Goal: Information Seeking & Learning: Compare options

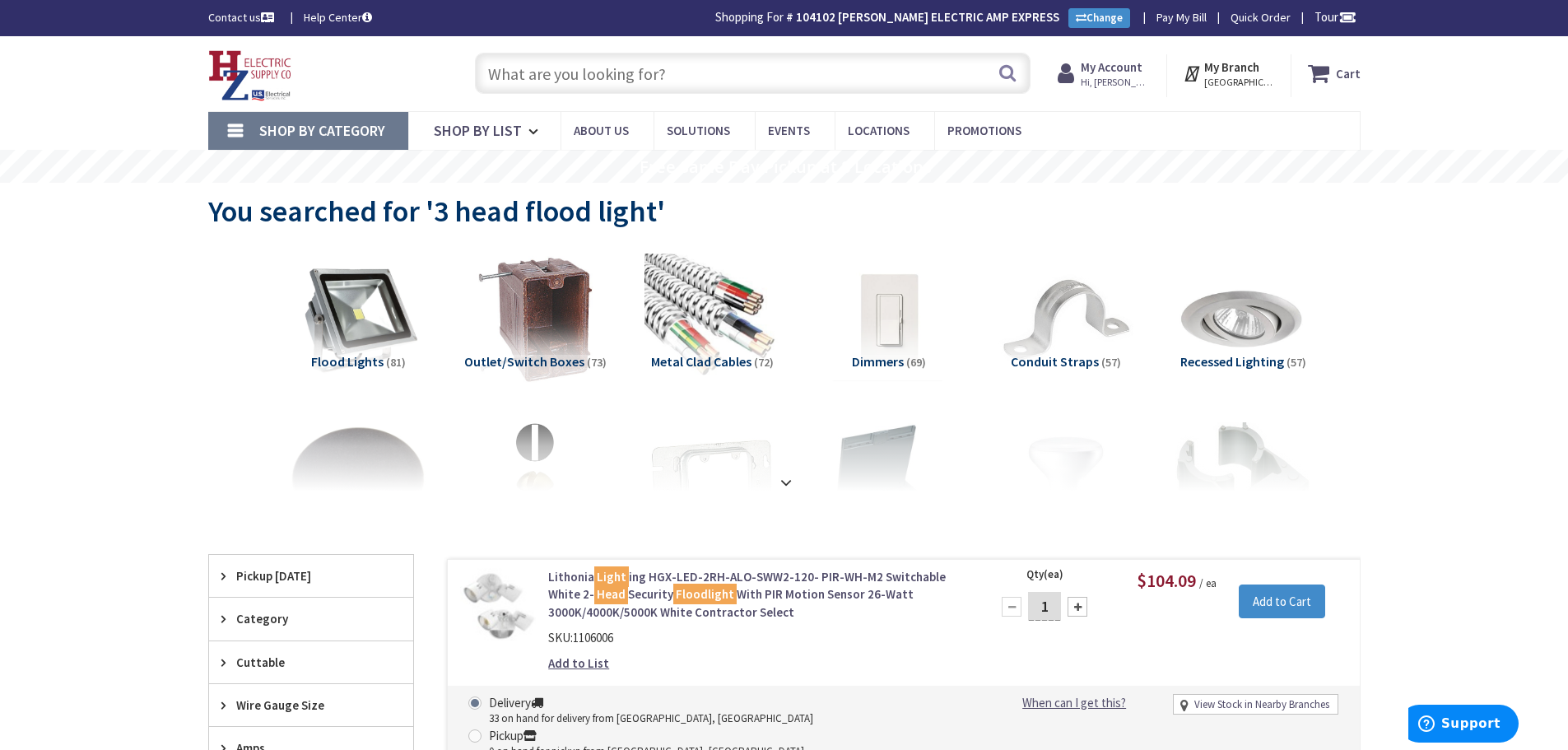
click at [763, 82] on input "text" at bounding box center [753, 73] width 556 height 41
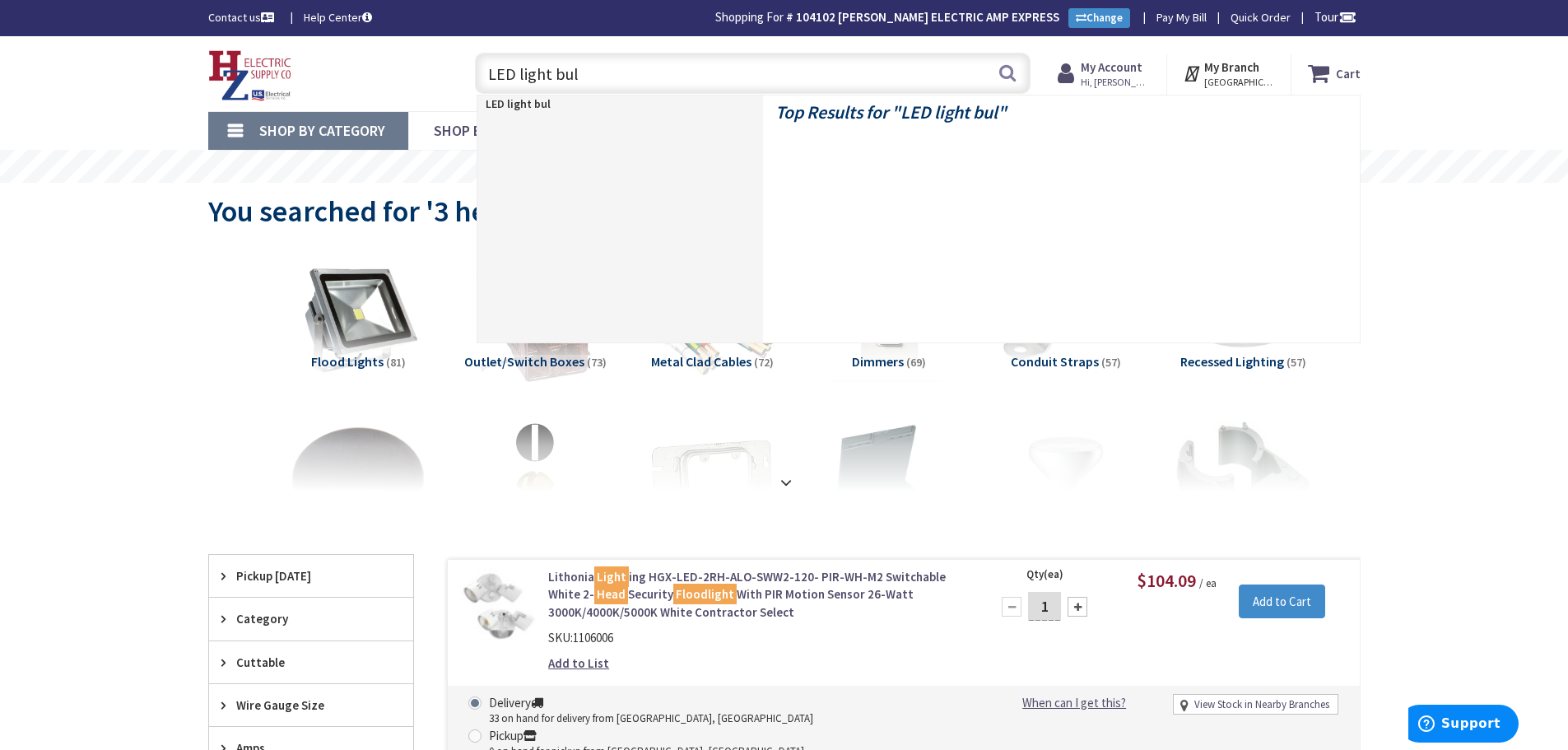
type input "LED light bulb"
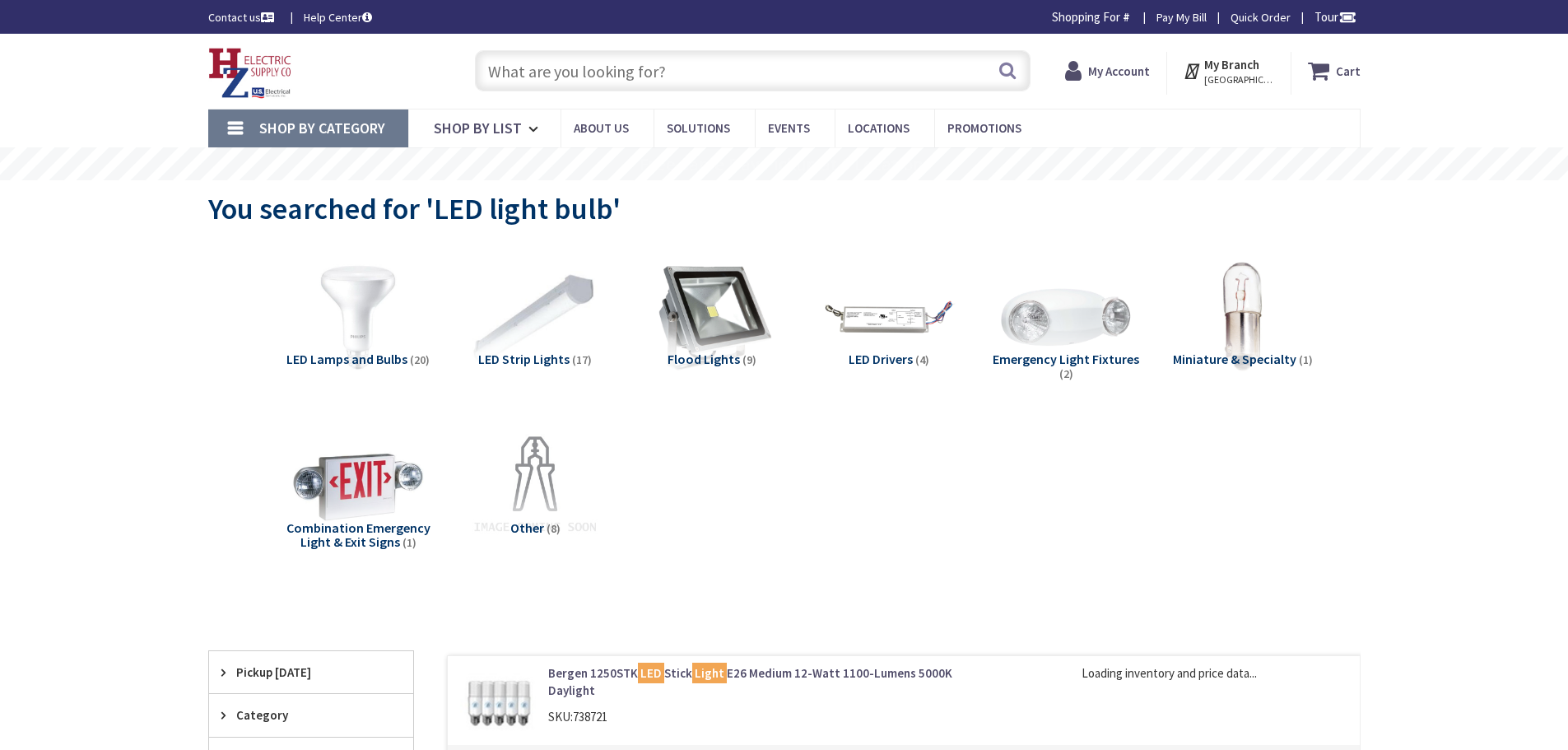
type input "Piper Farm, [STREET_ADDRESS]"
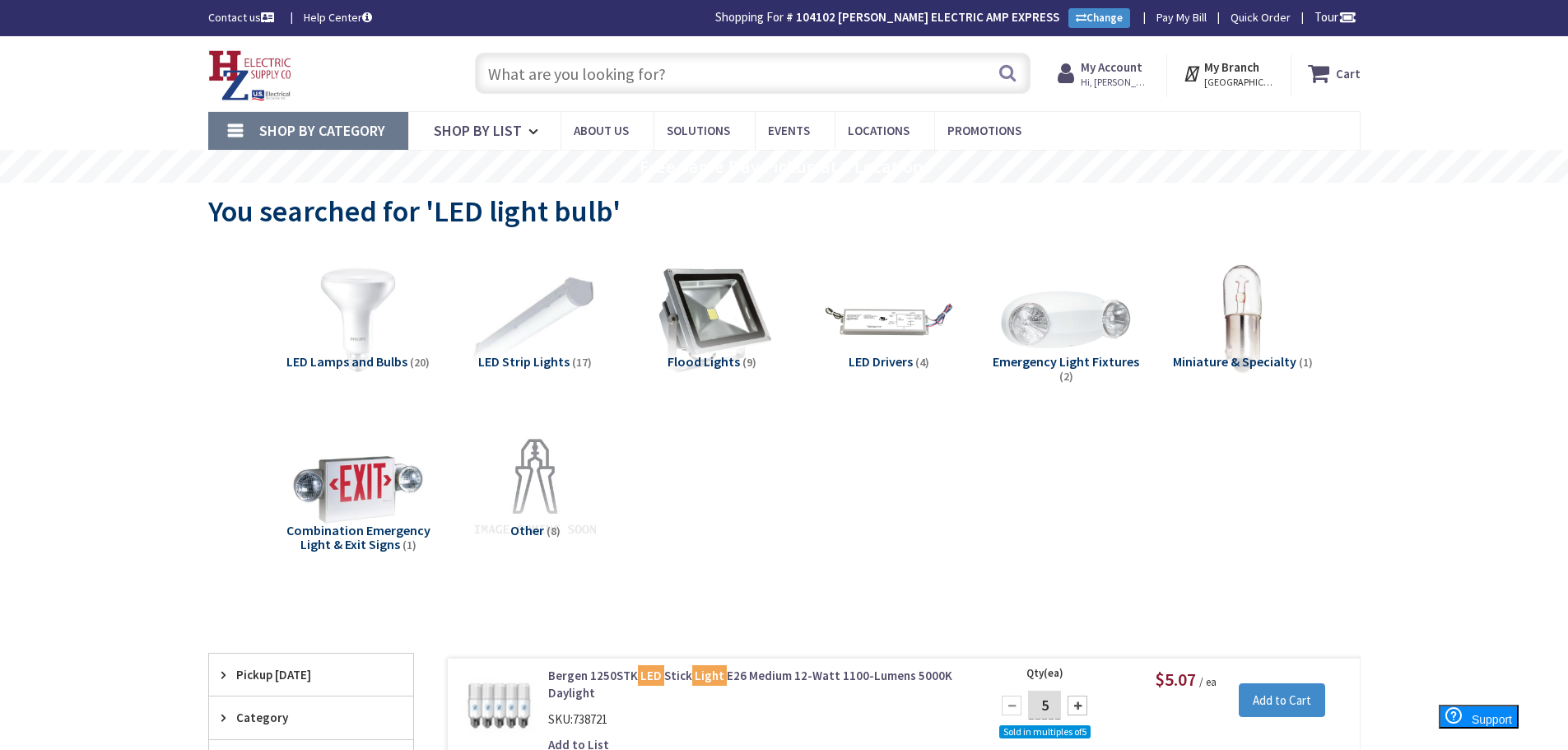
click at [704, 69] on input "text" at bounding box center [753, 73] width 556 height 41
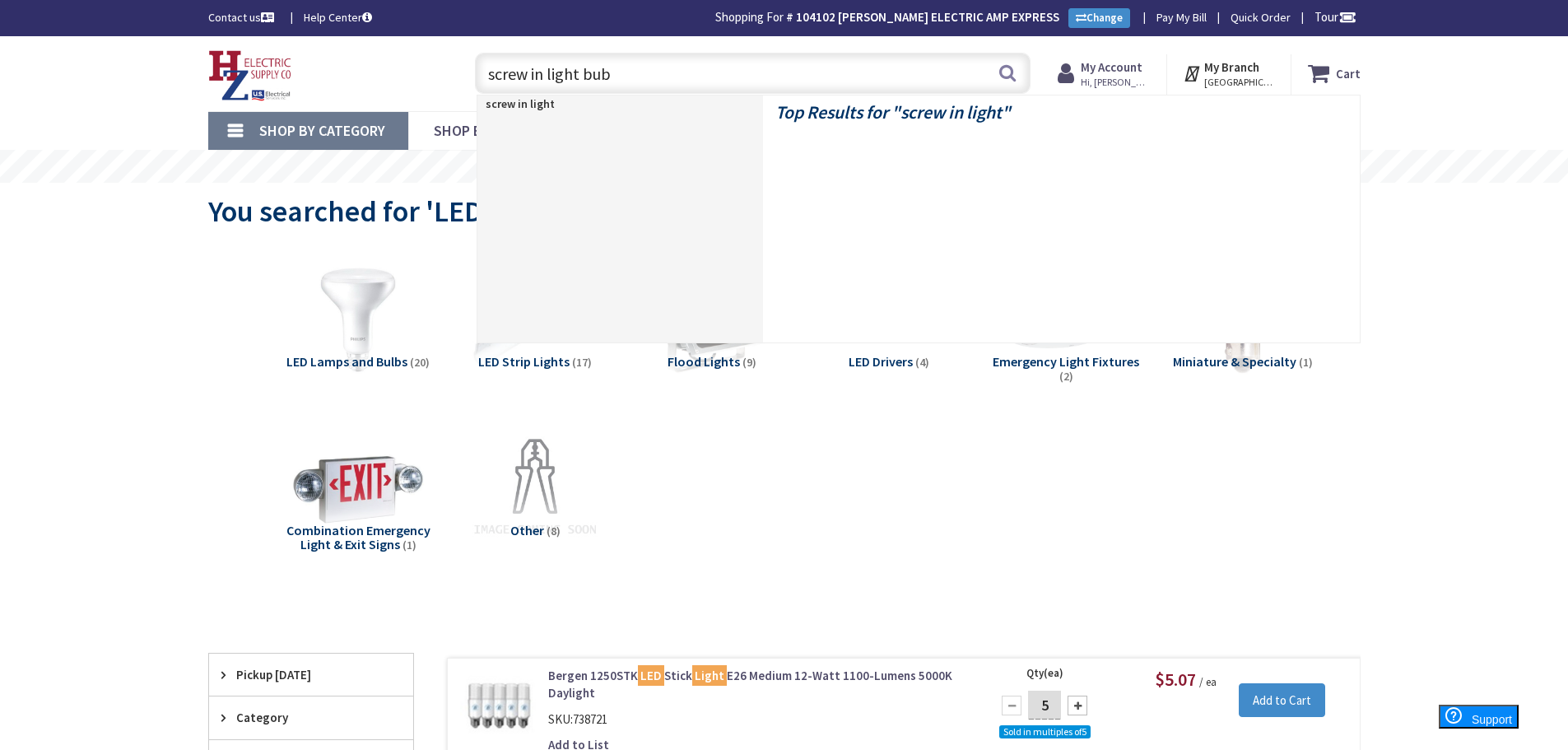
type input "screw in light bubl"
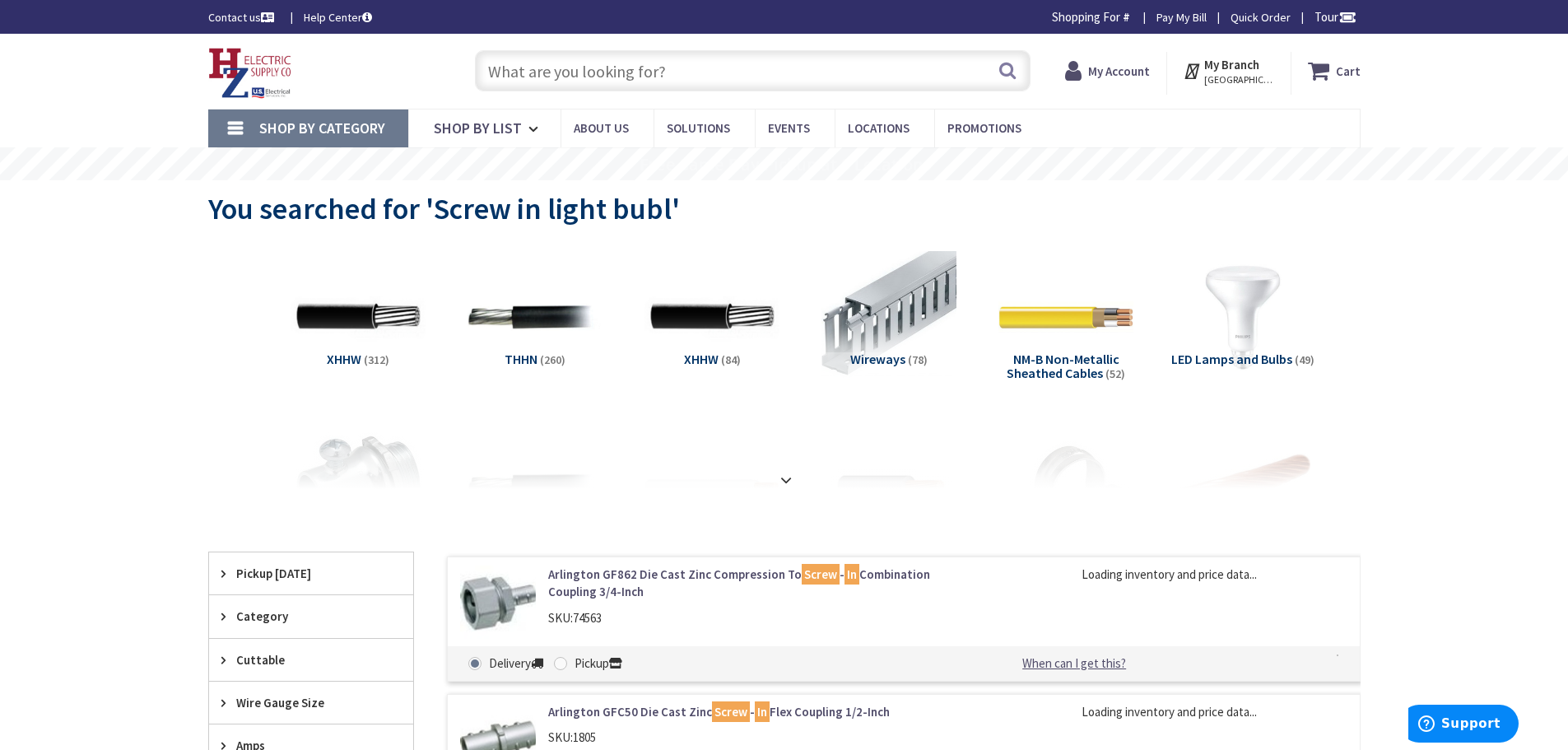
click at [704, 69] on input "text" at bounding box center [753, 70] width 556 height 41
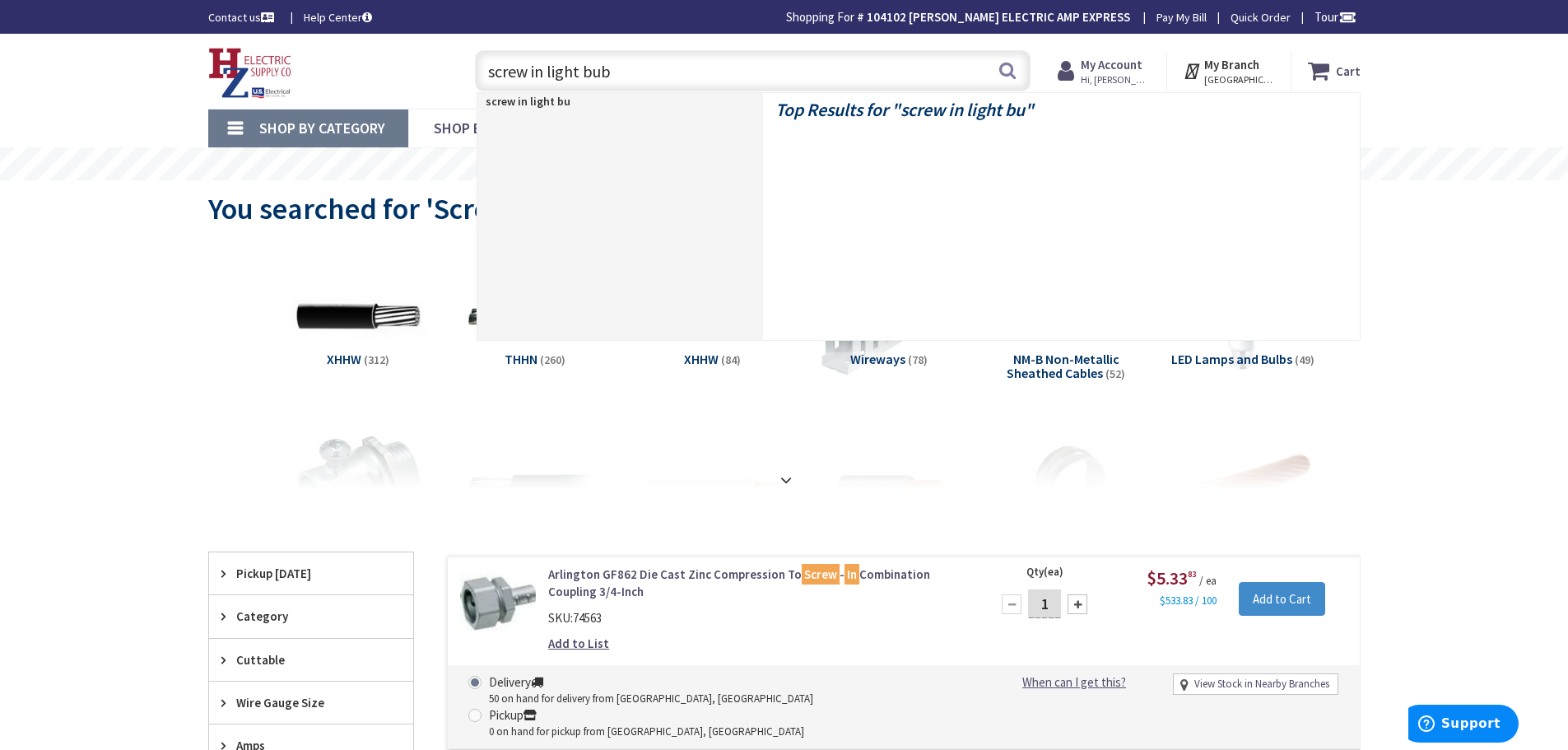
type input "screw in light bubl"
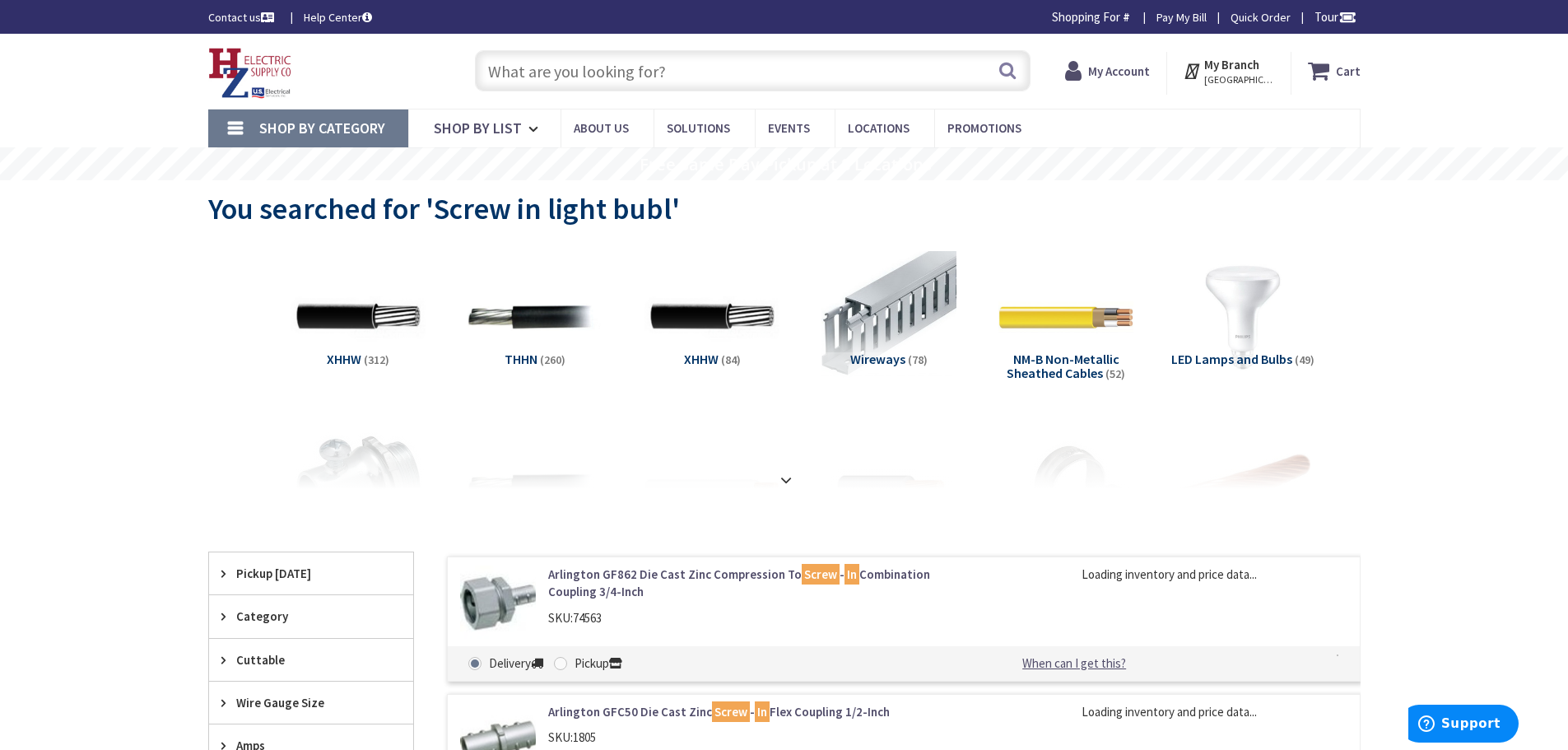
click at [704, 69] on input "text" at bounding box center [753, 70] width 556 height 41
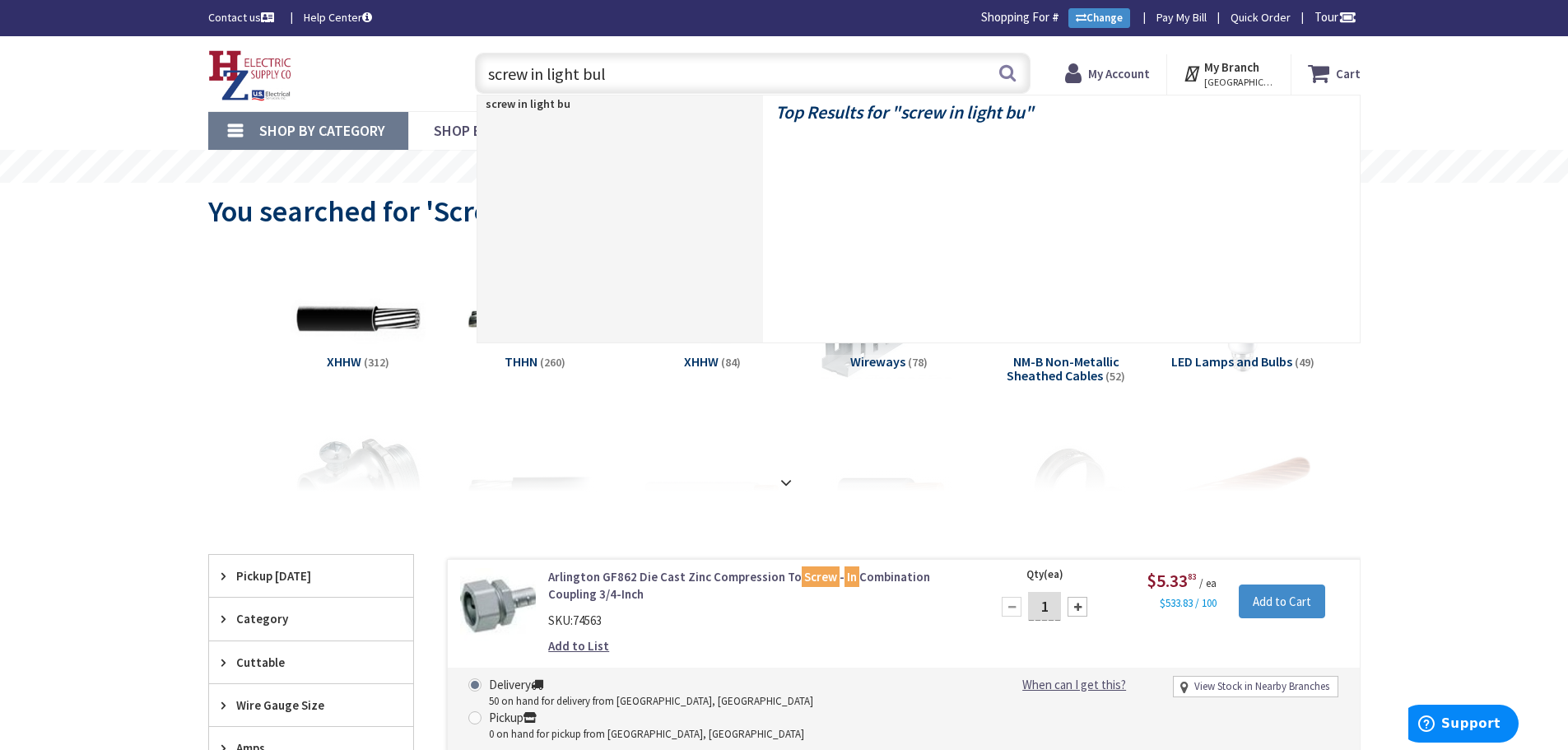
type input "screw in light bulb"
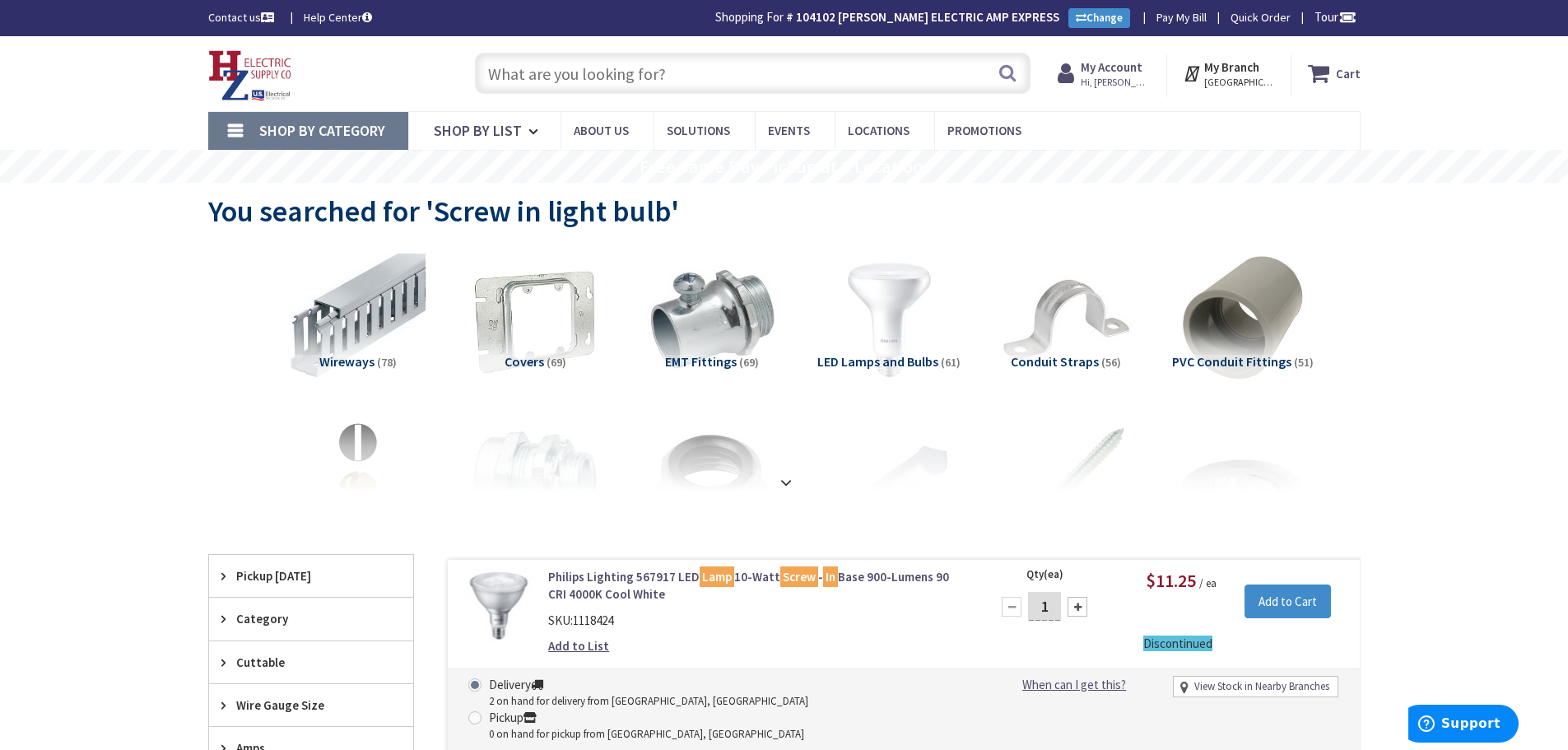
click at [898, 332] on img at bounding box center [888, 320] width 149 height 149
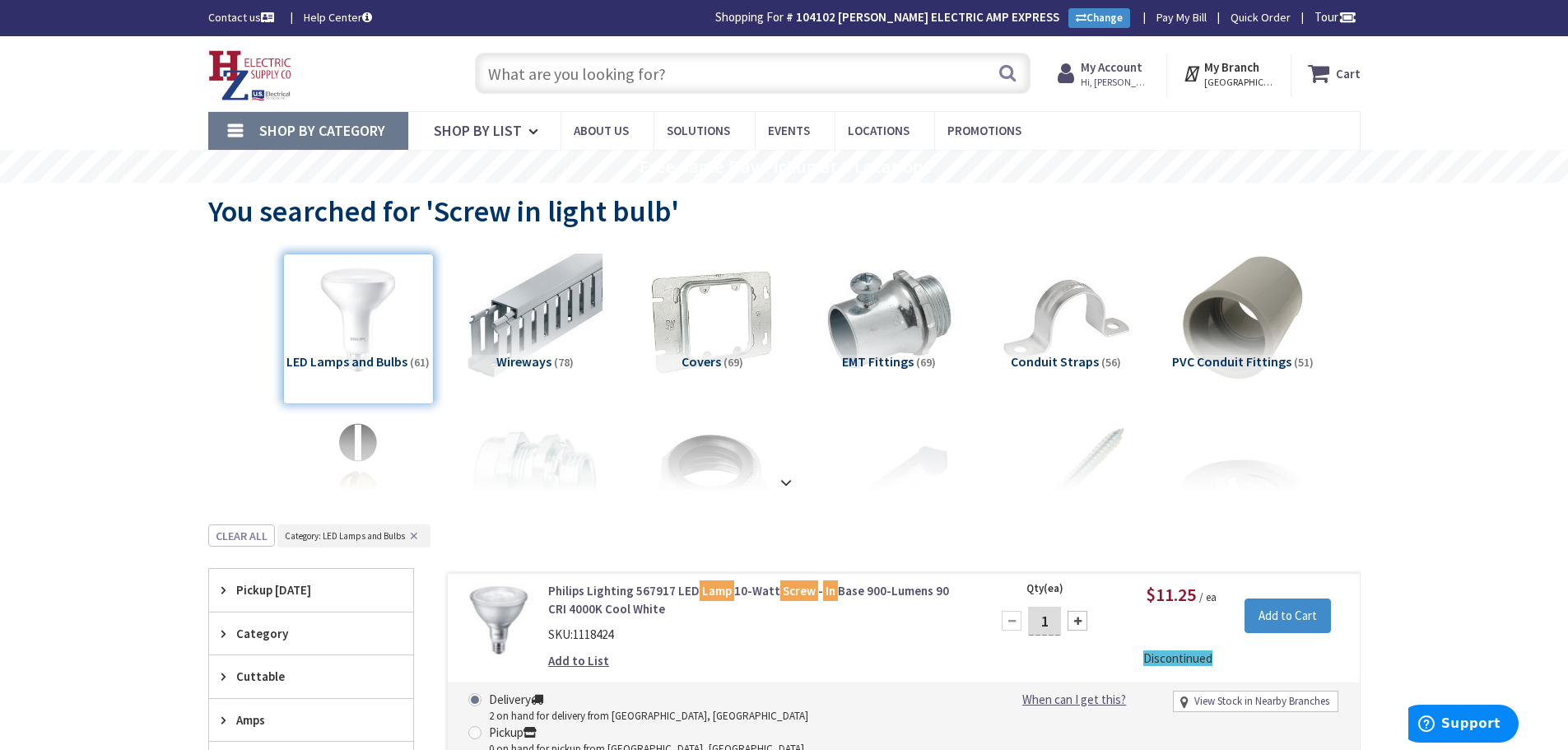
click at [728, 72] on input "text" at bounding box center [753, 73] width 556 height 41
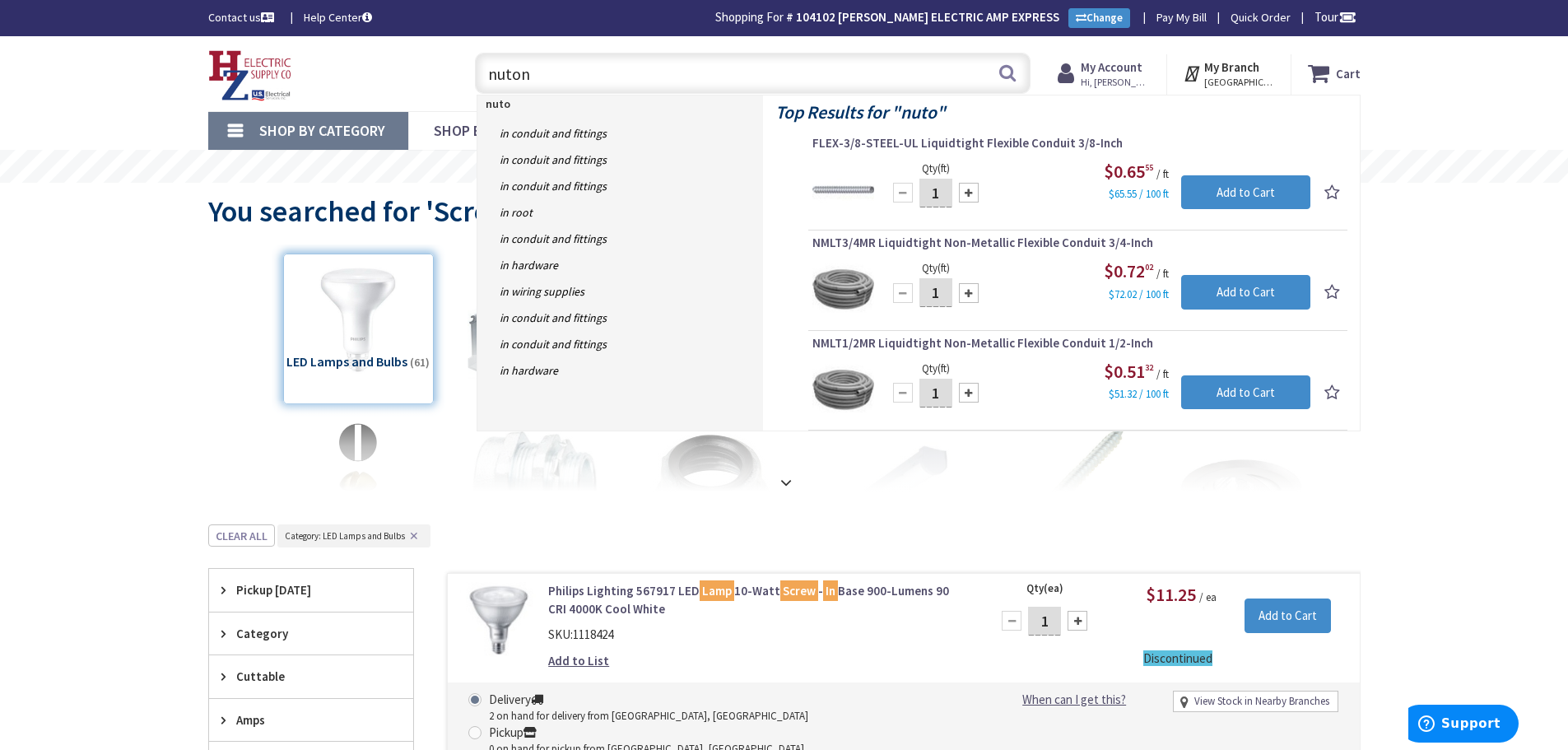
type input "nutone"
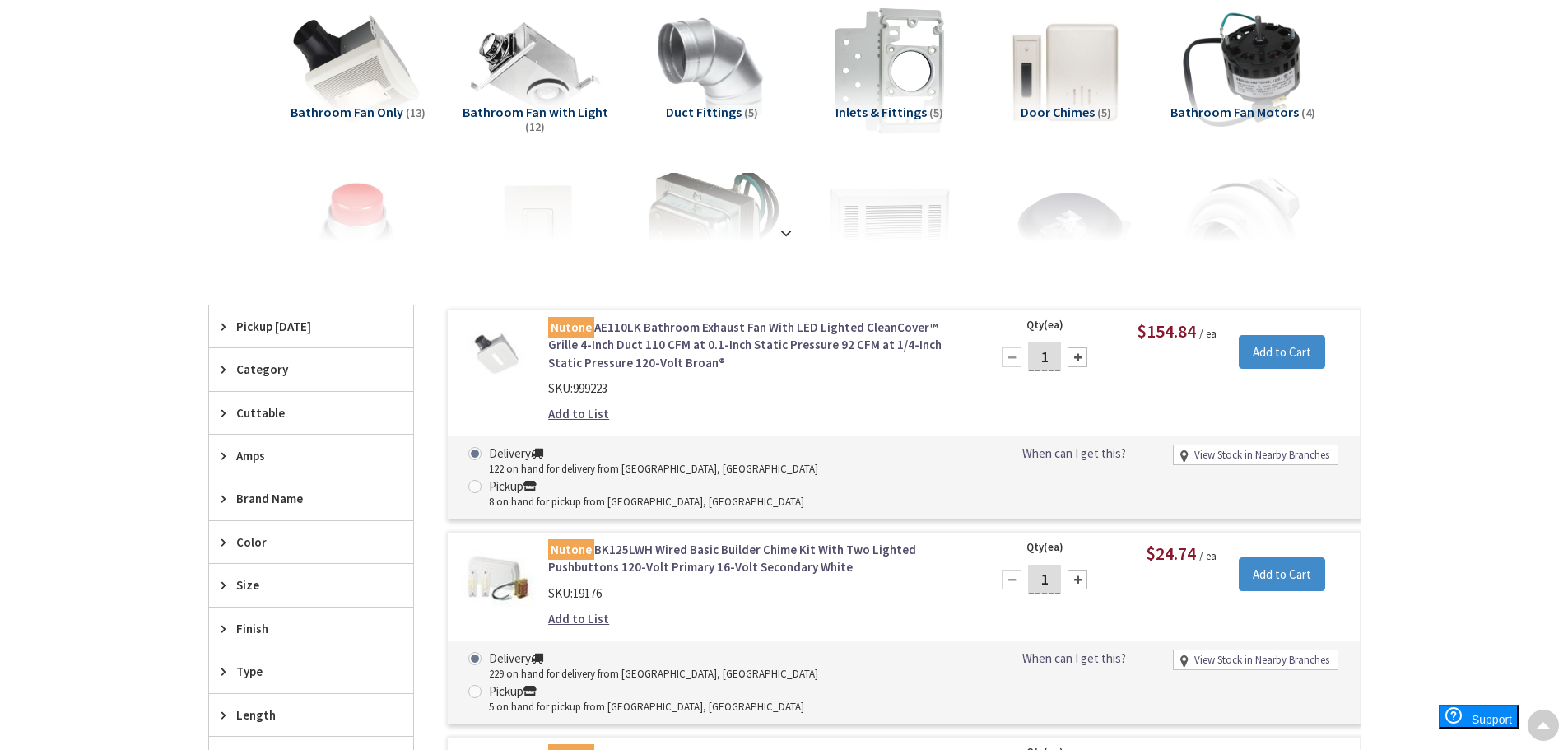
scroll to position [249, 0]
click at [706, 334] on link "Nutone AE110LK Bathroom Exhaust Fan With LED Lighted CleanCover™ Grille 4-Inch …" at bounding box center [758, 345] width 419 height 53
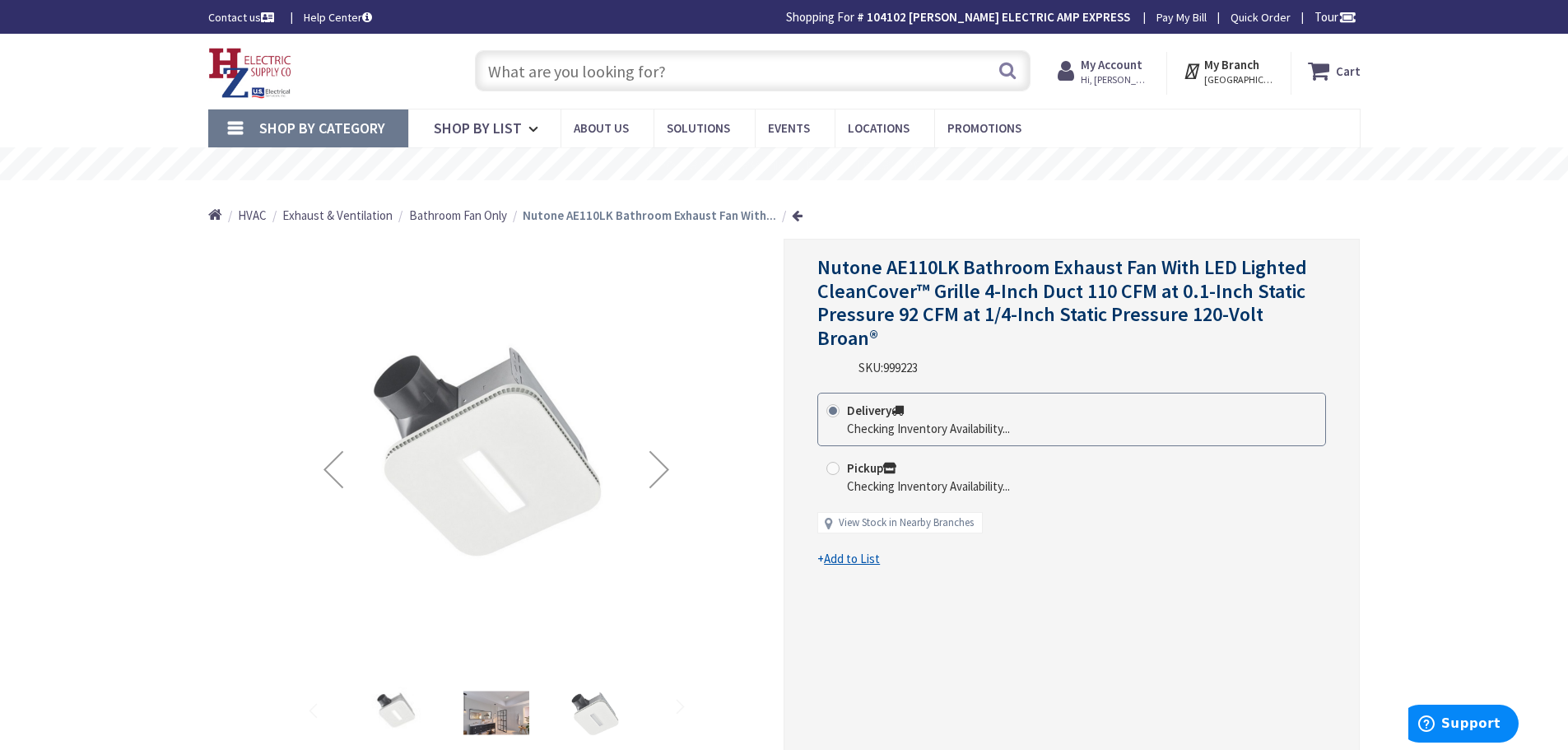
scroll to position [82, 0]
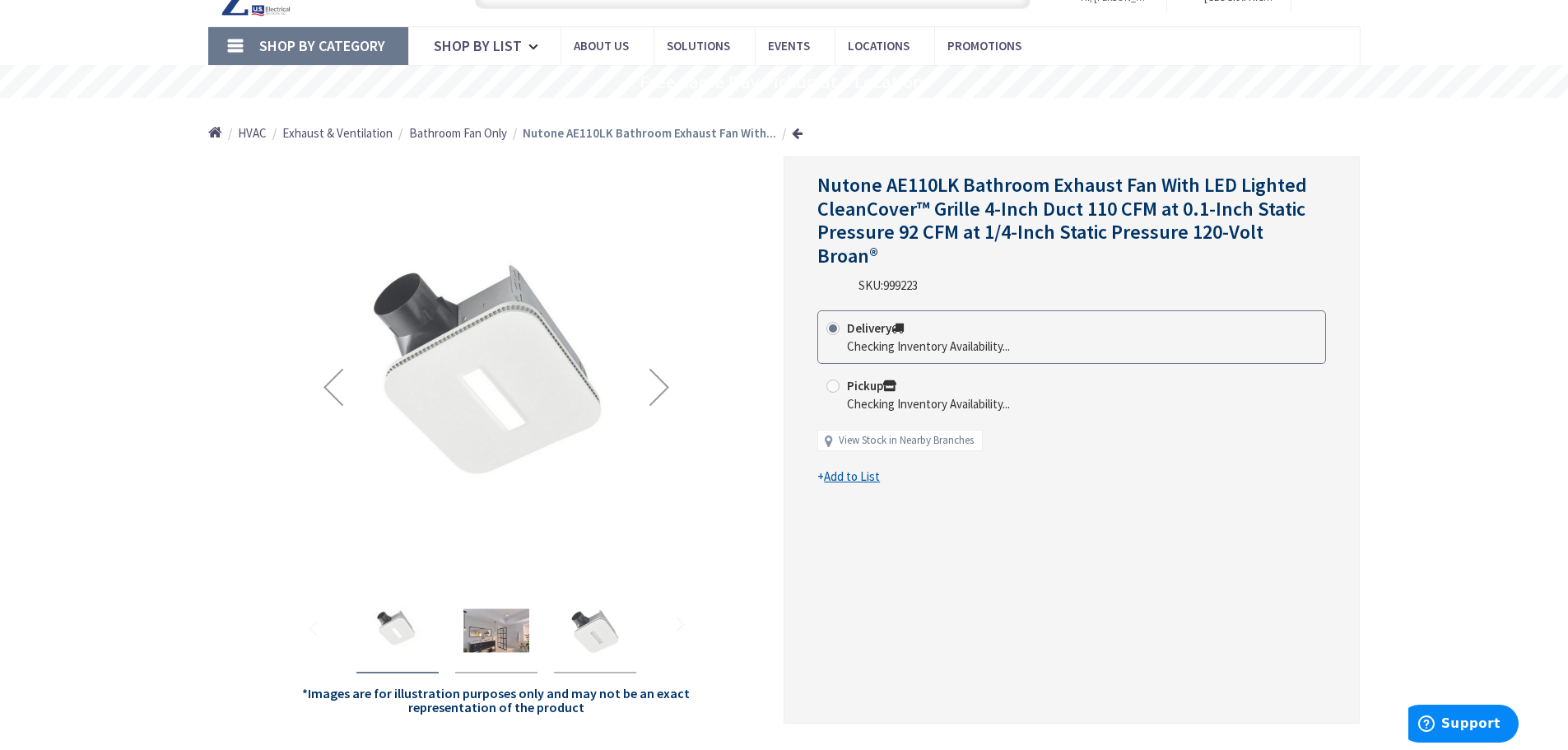
click at [666, 381] on div "Next" at bounding box center [659, 387] width 66 height 66
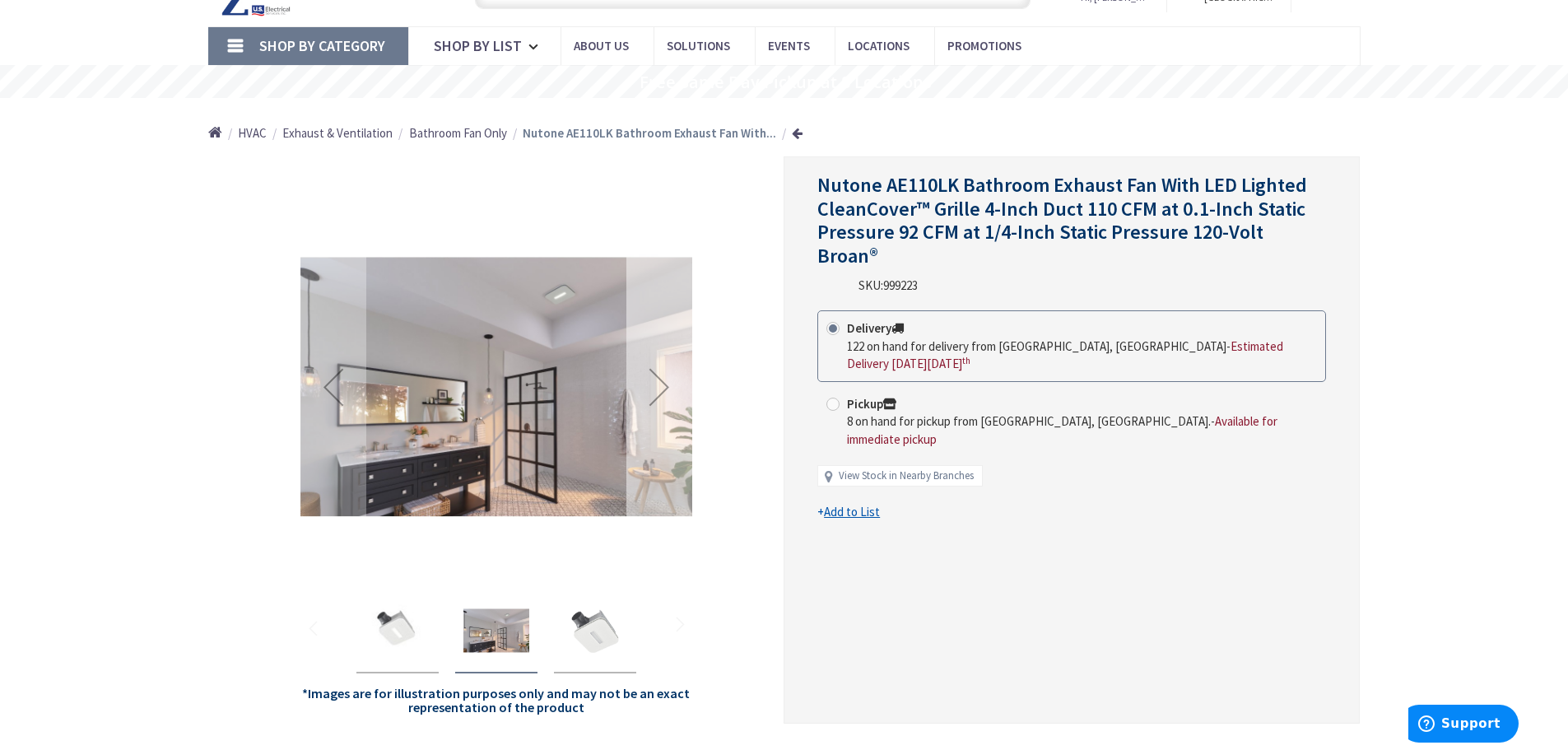
click at [666, 381] on div "Next" at bounding box center [659, 387] width 66 height 66
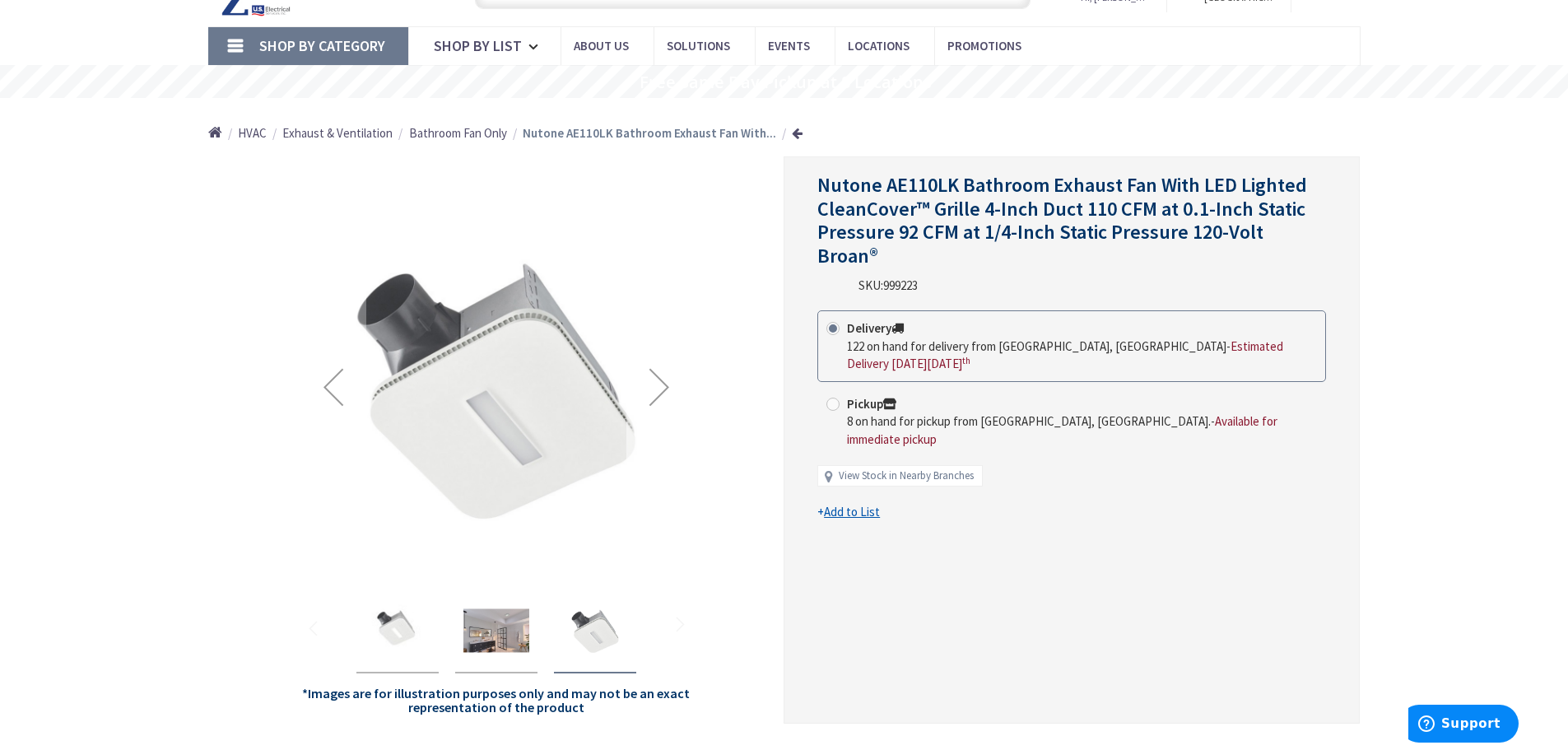
click at [666, 381] on div "Next" at bounding box center [659, 387] width 66 height 66
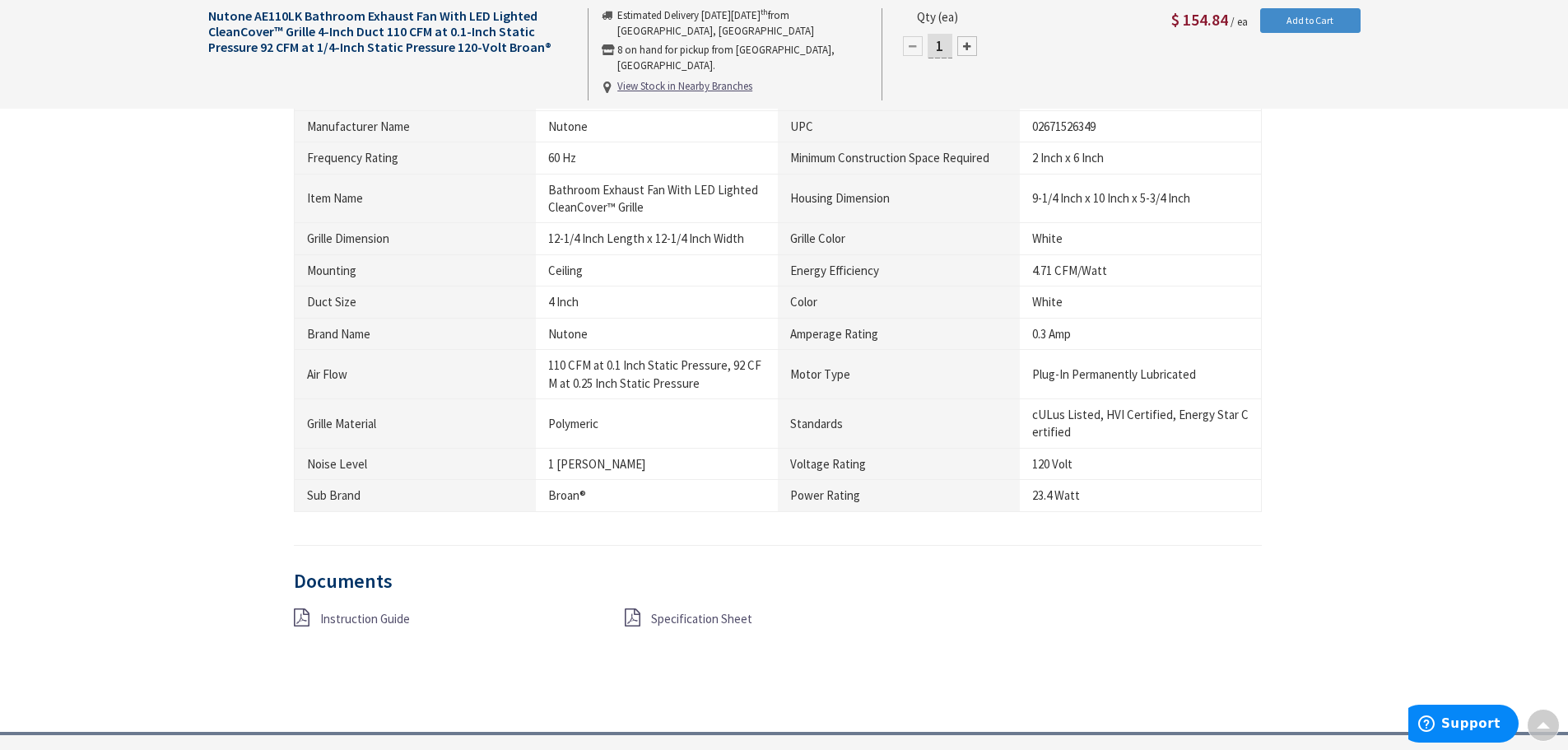
scroll to position [1403, 0]
click at [688, 616] on span "Specification Sheet" at bounding box center [701, 618] width 101 height 16
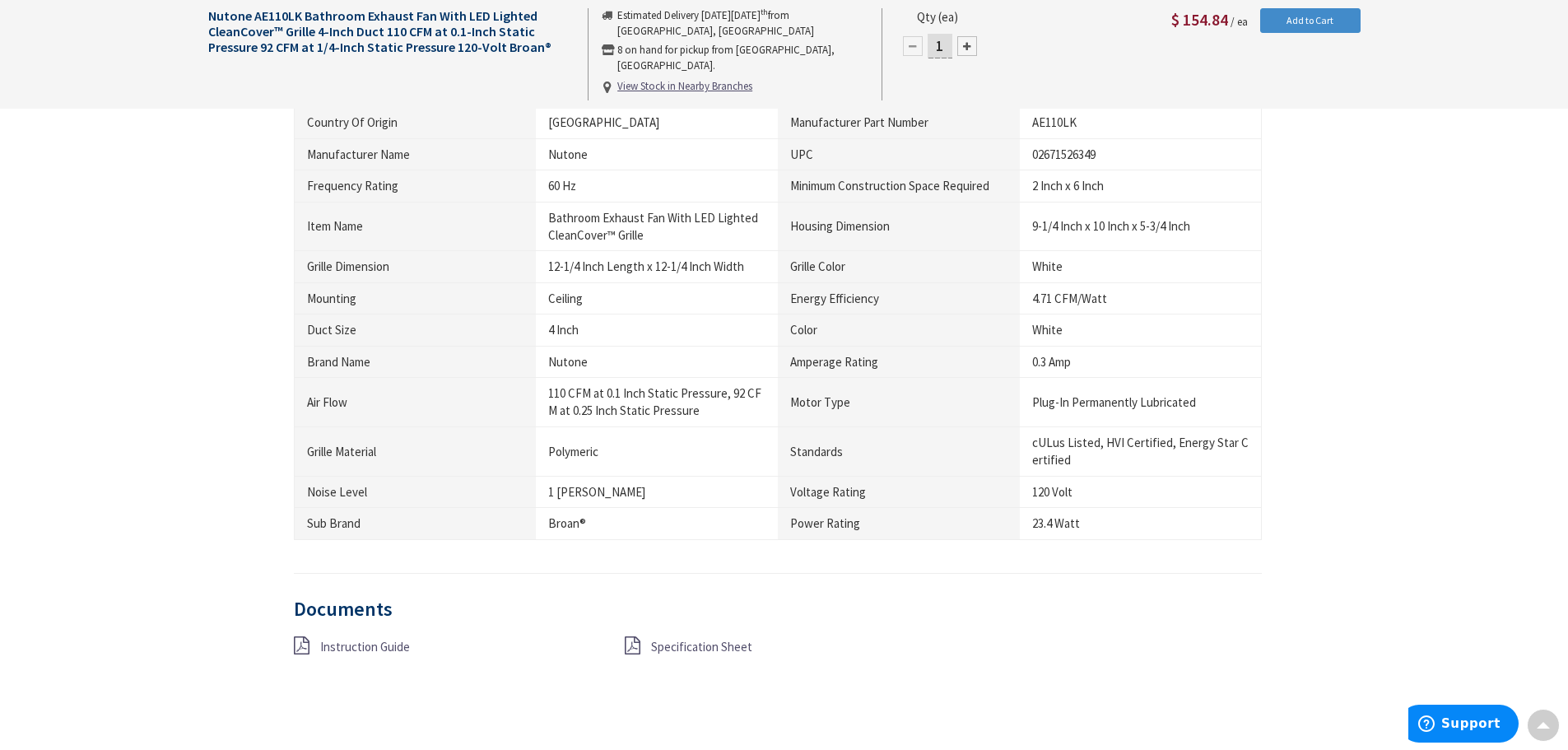
scroll to position [1376, 0]
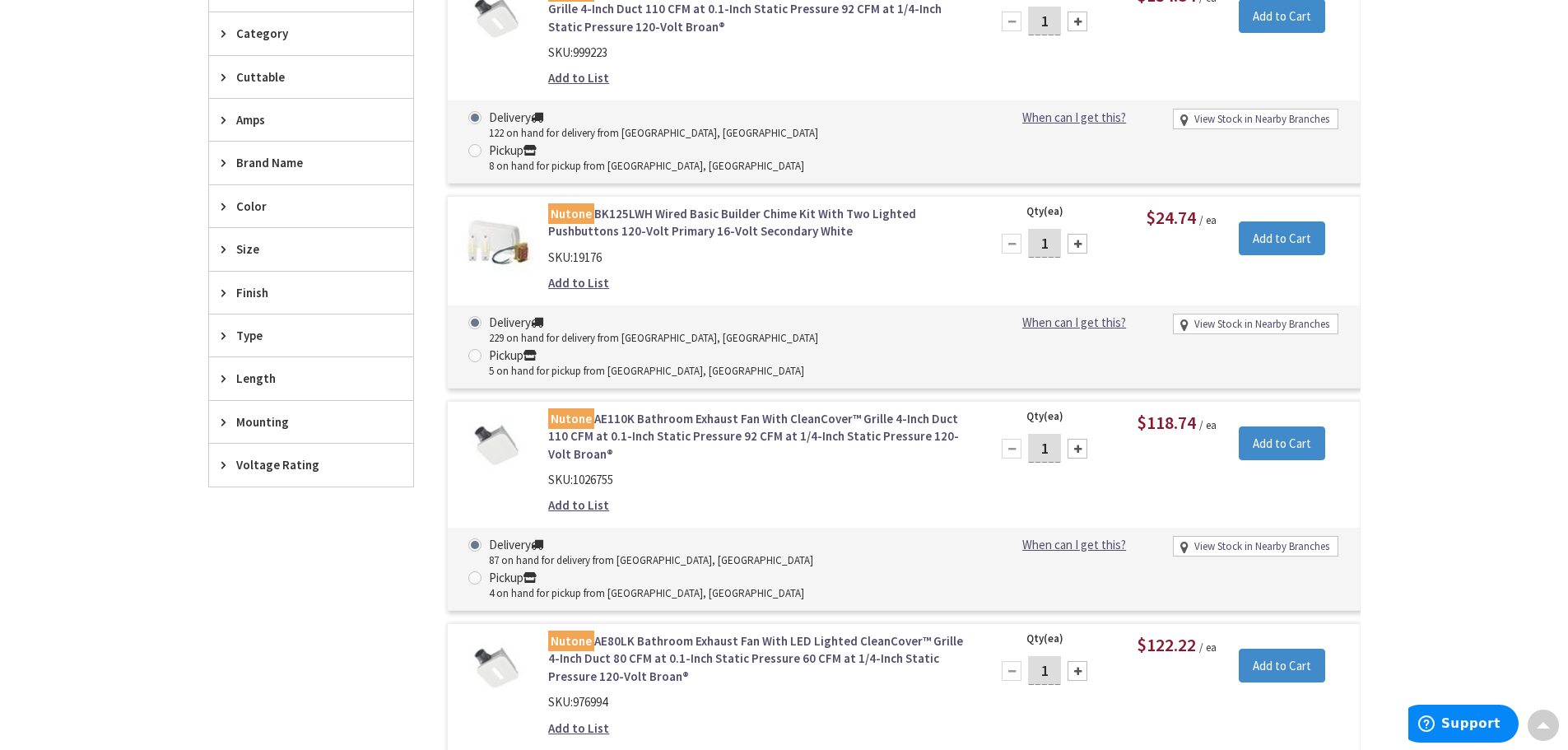
scroll to position [661, 0]
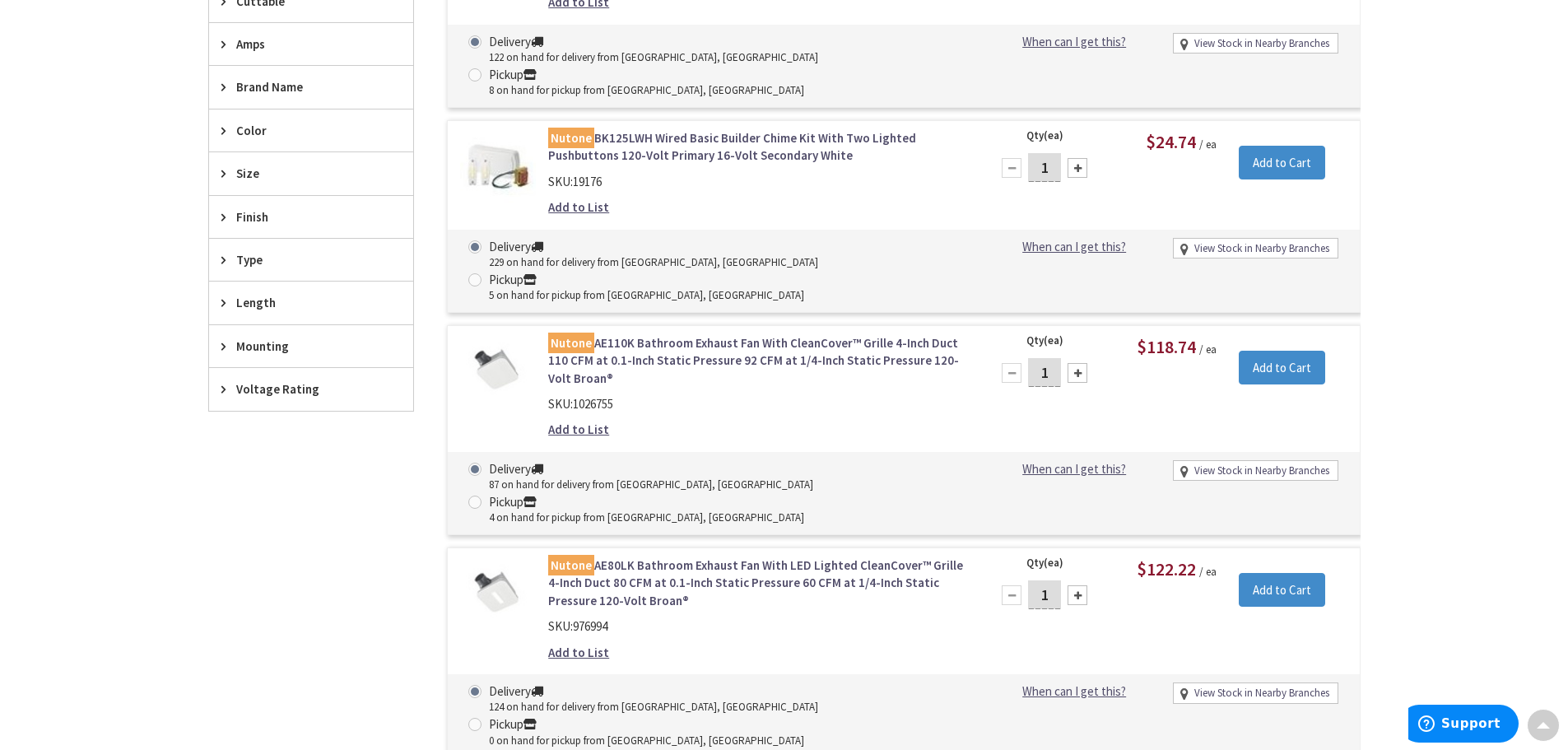
click at [681, 334] on link "Nutone AE110K Bathroom Exhaust Fan With CleanCover™ Grille 4-Inch Duct 110 CFM …" at bounding box center [758, 361] width 419 height 53
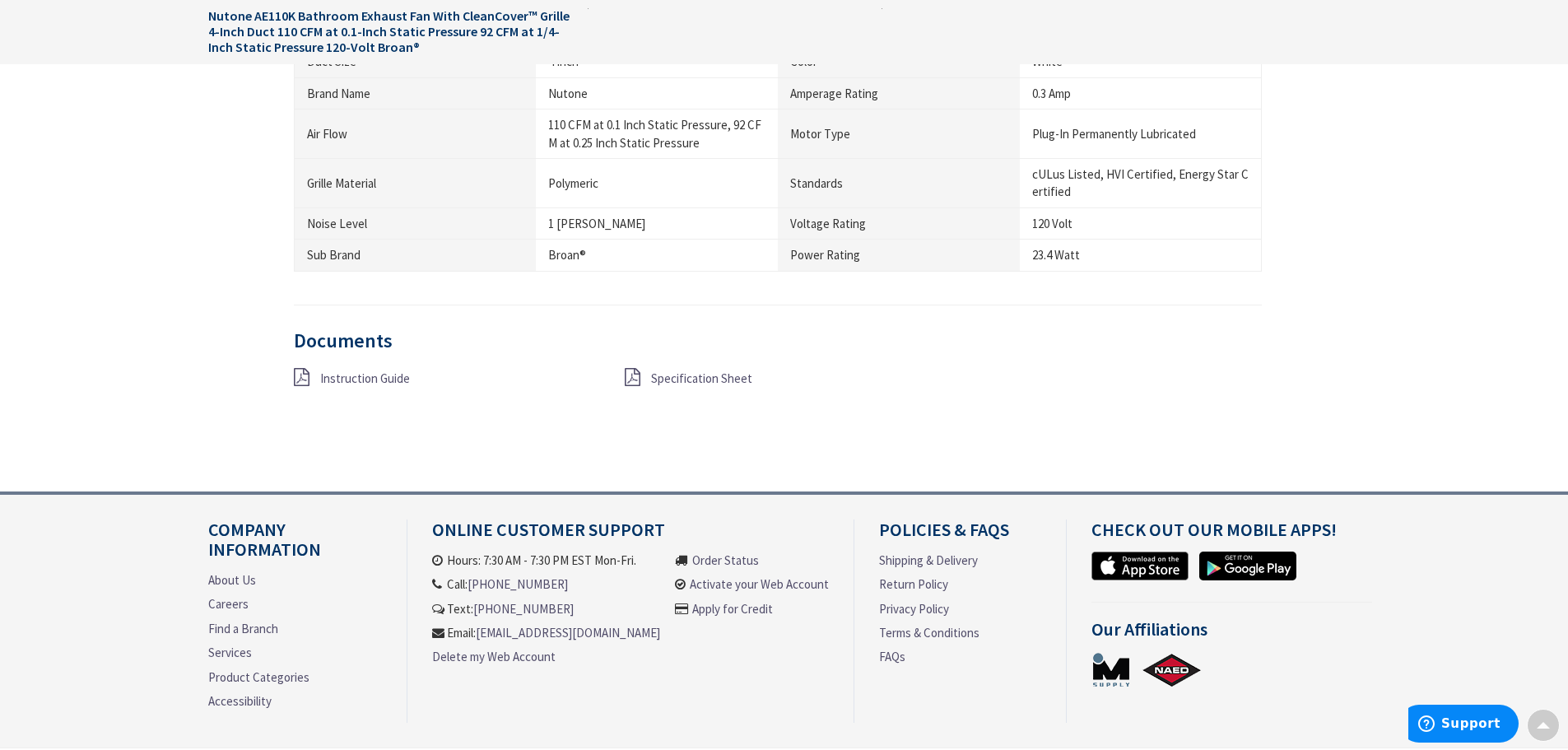
scroll to position [1646, 0]
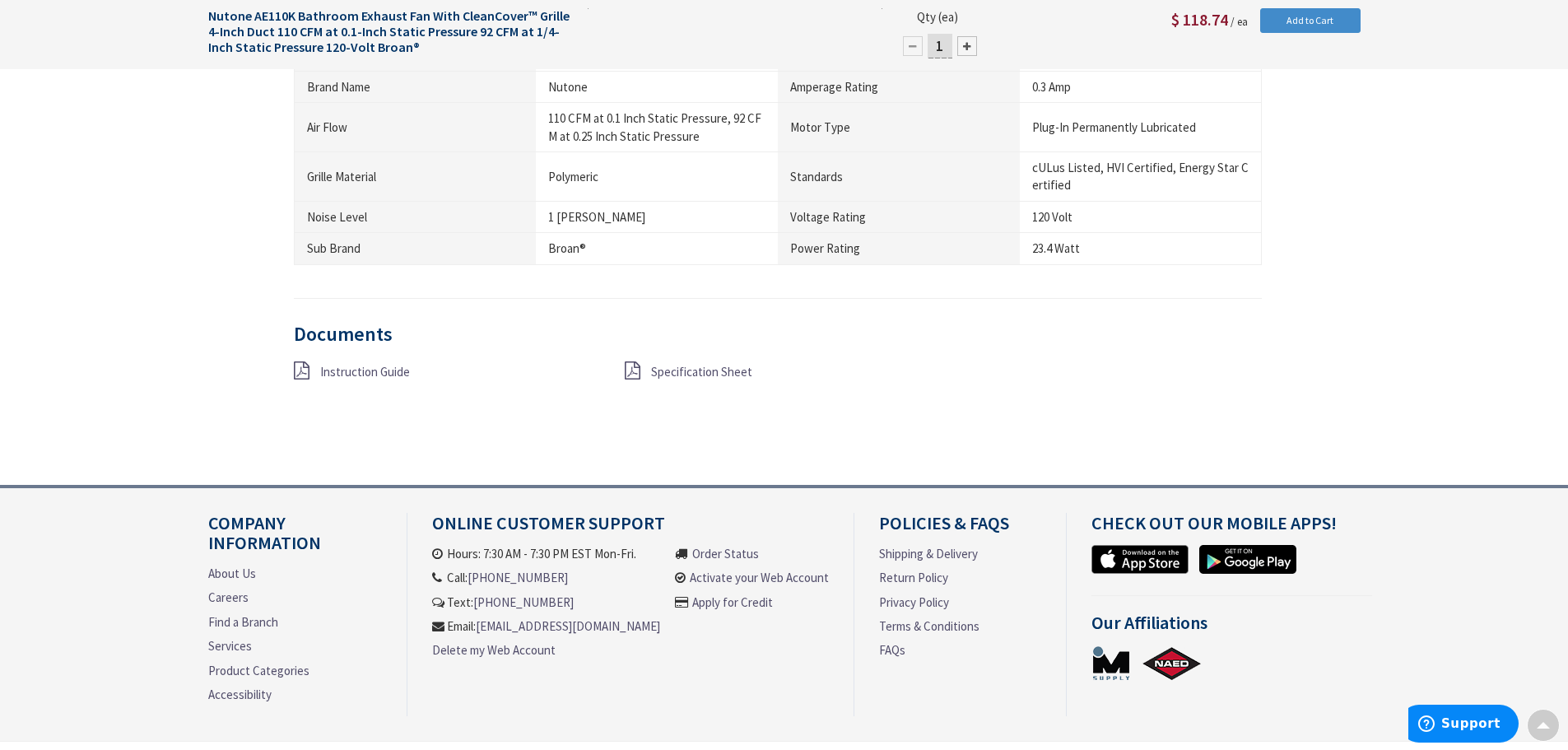
click at [685, 376] on span "Specification Sheet" at bounding box center [701, 372] width 101 height 16
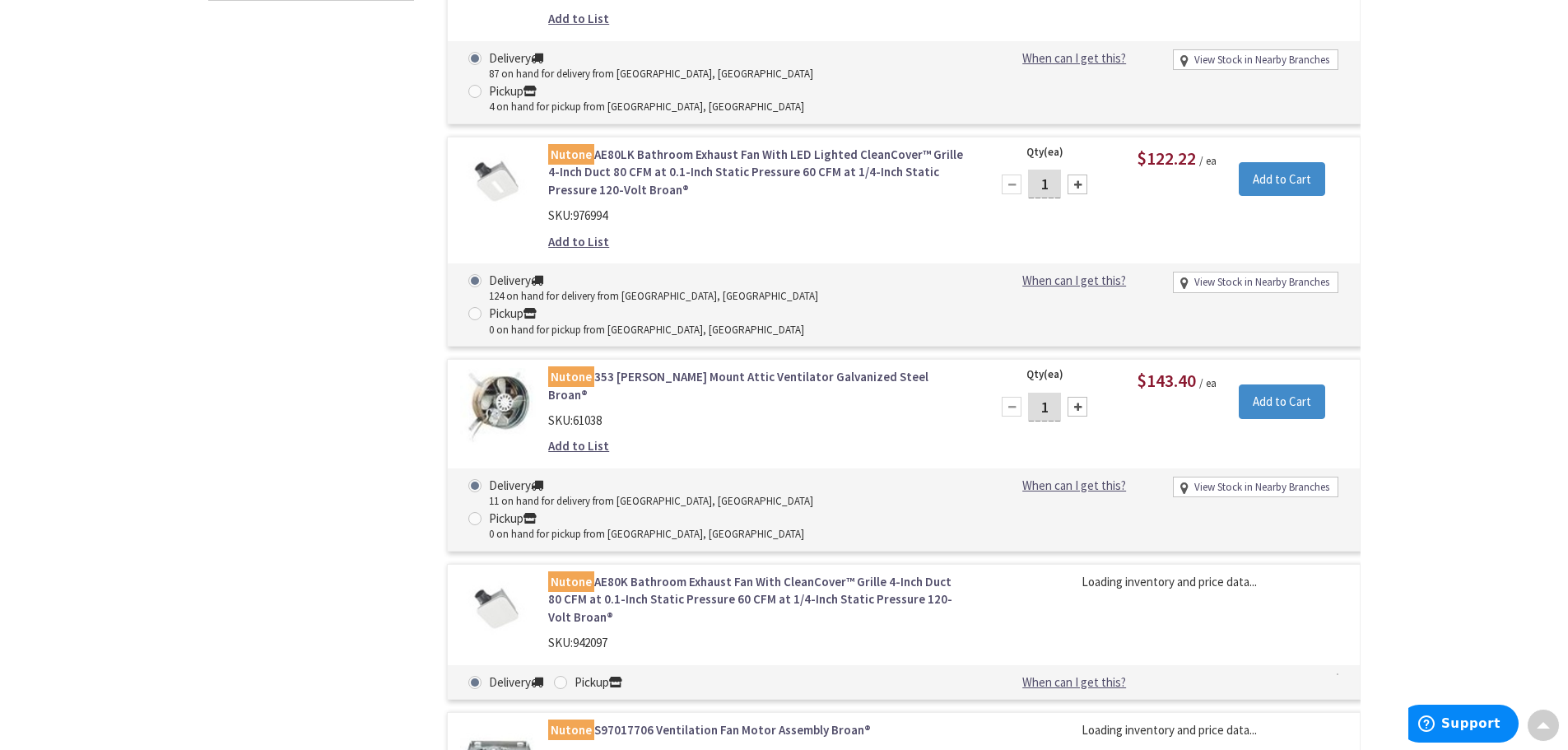
scroll to position [1075, 0]
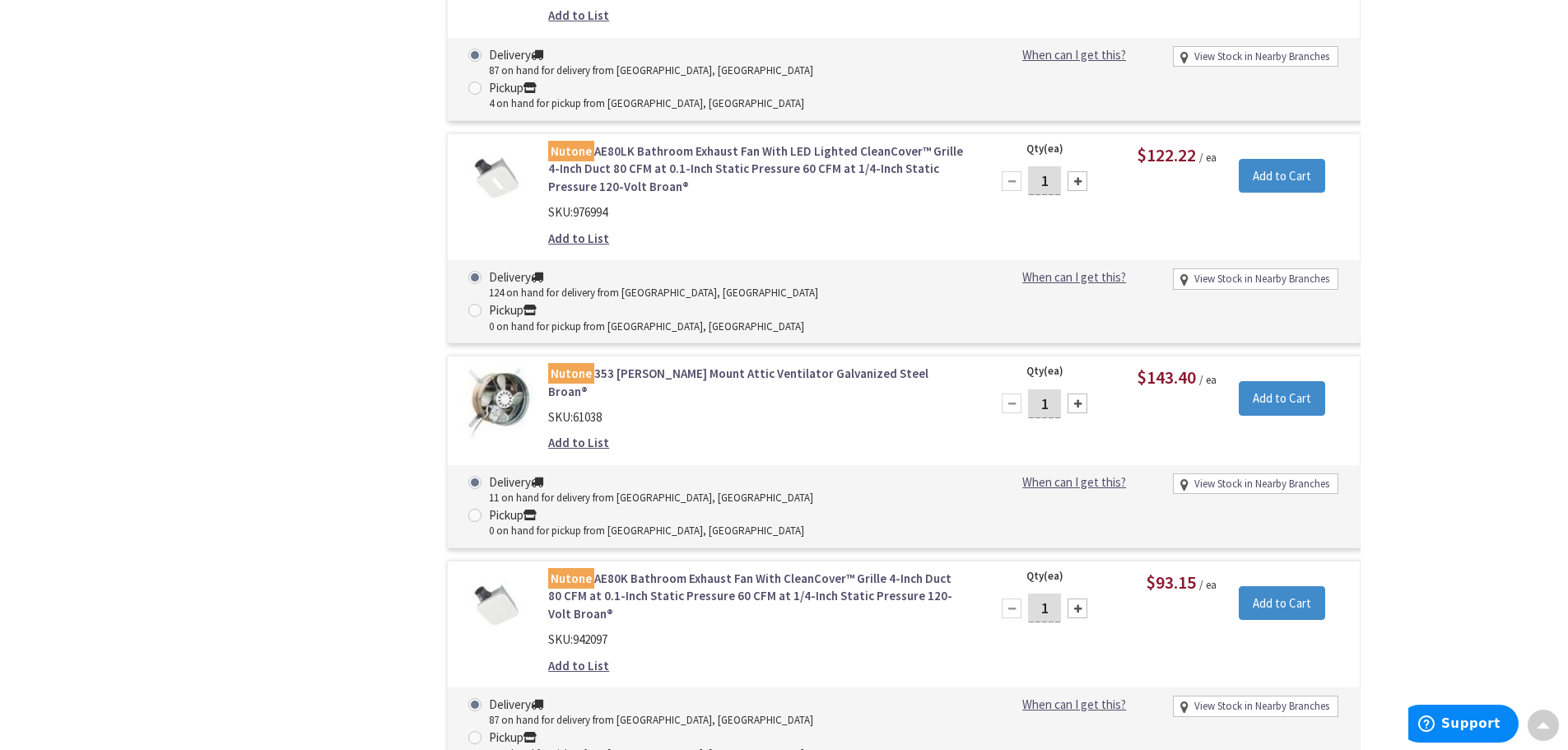
click at [688, 570] on link "Nutone AE80K Bathroom Exhaust Fan With CleanCover™ Grille 4-Inch Duct 80 CFM at…" at bounding box center [758, 596] width 419 height 53
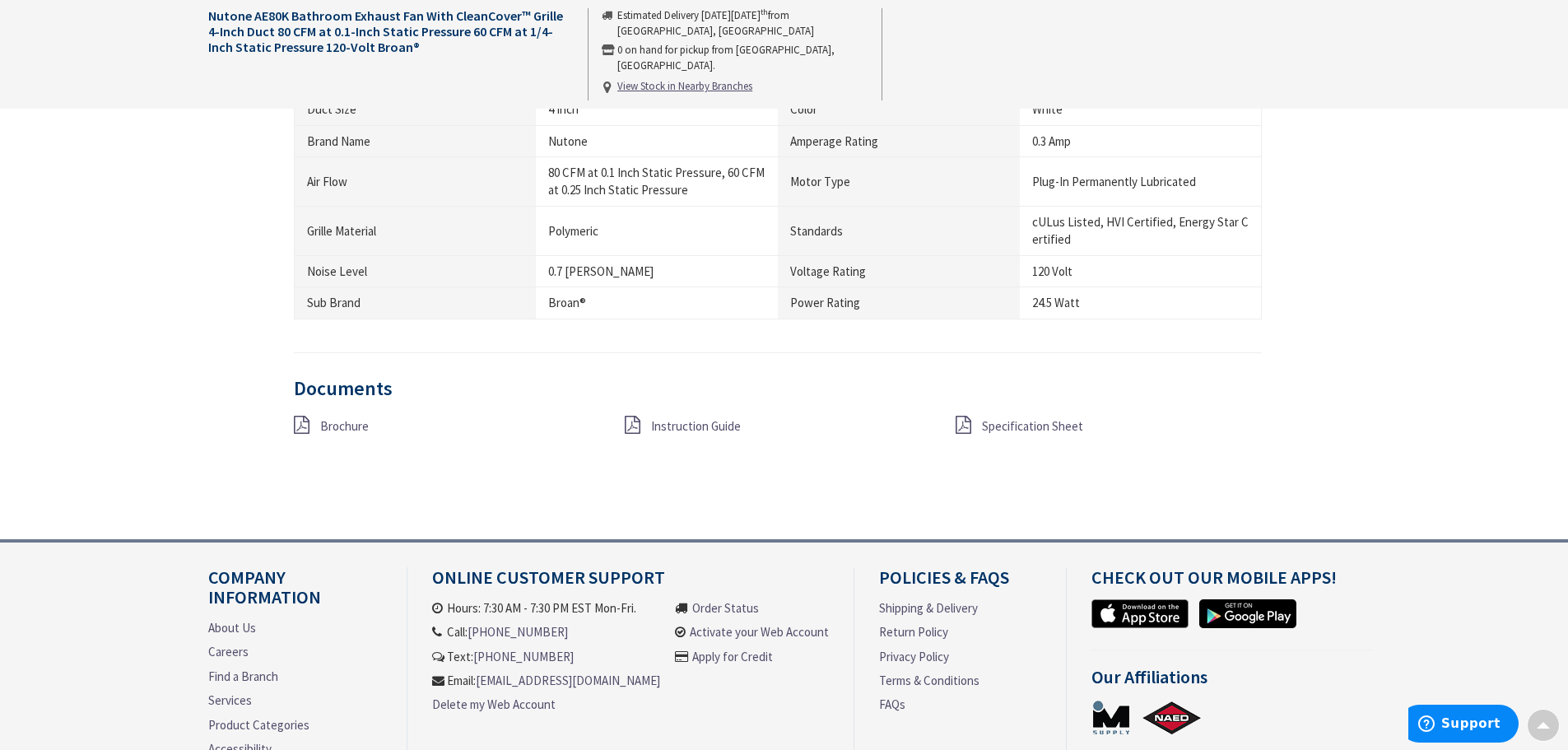
scroll to position [1707, 0]
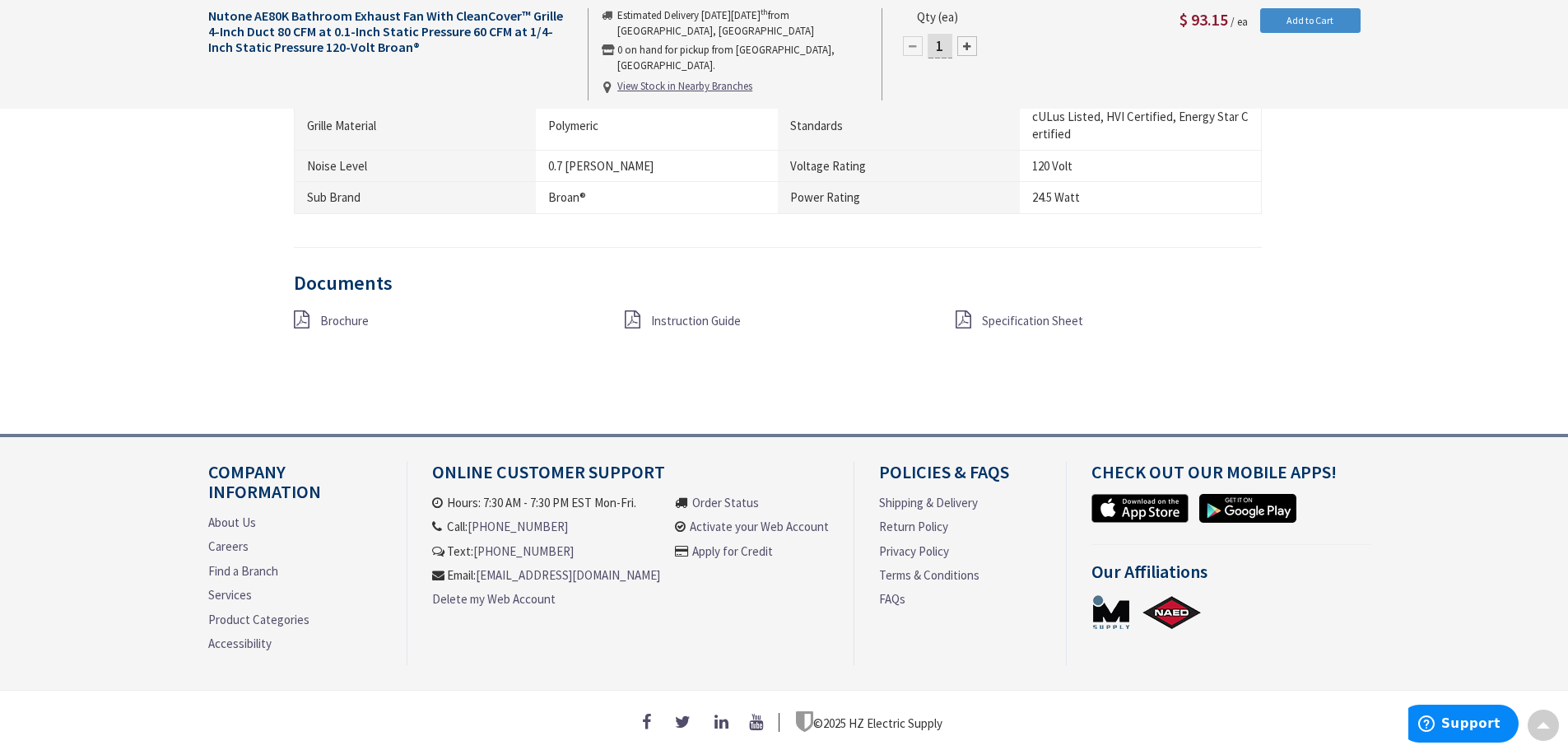
click at [994, 315] on span "Specification Sheet" at bounding box center [1032, 321] width 101 height 16
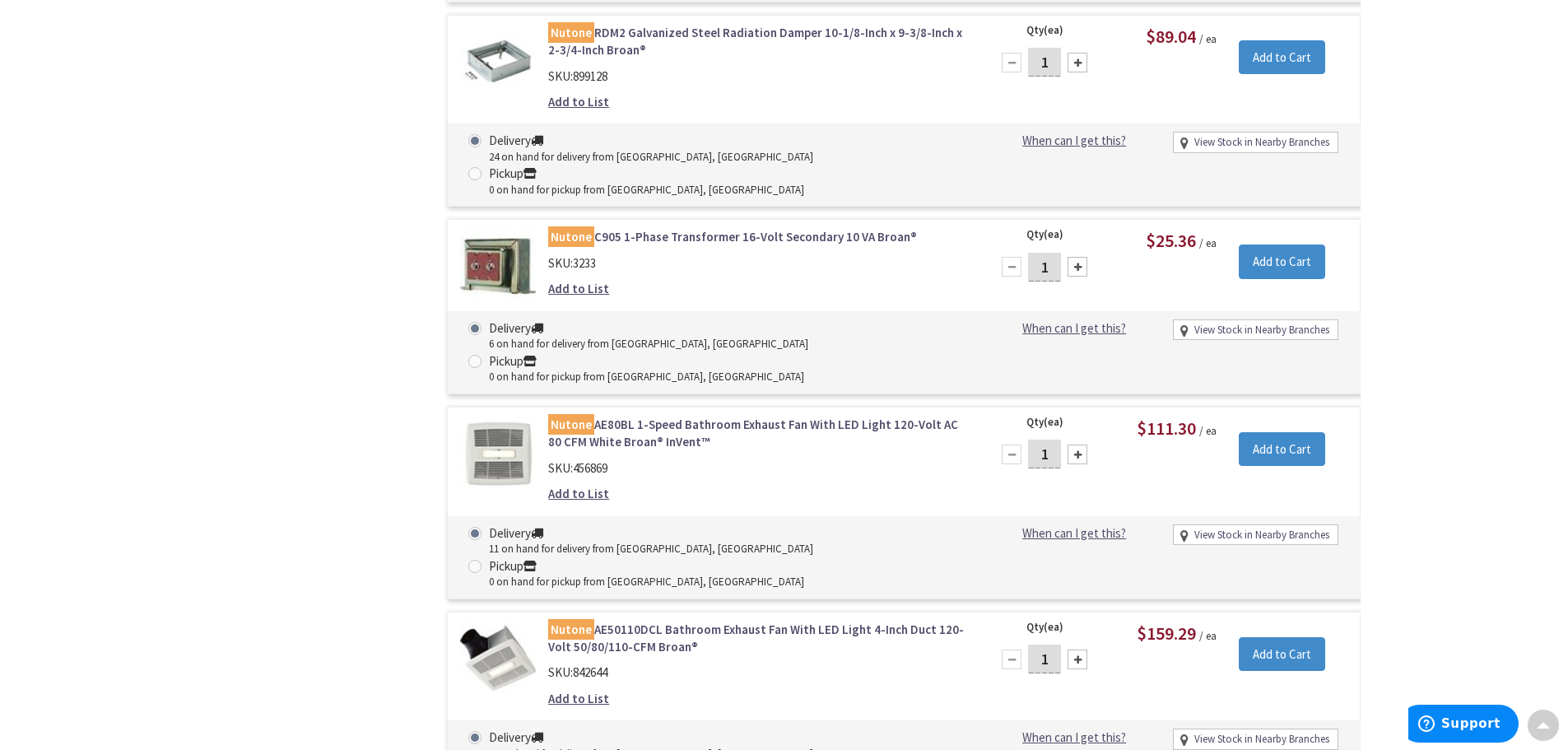
scroll to position [3049, 0]
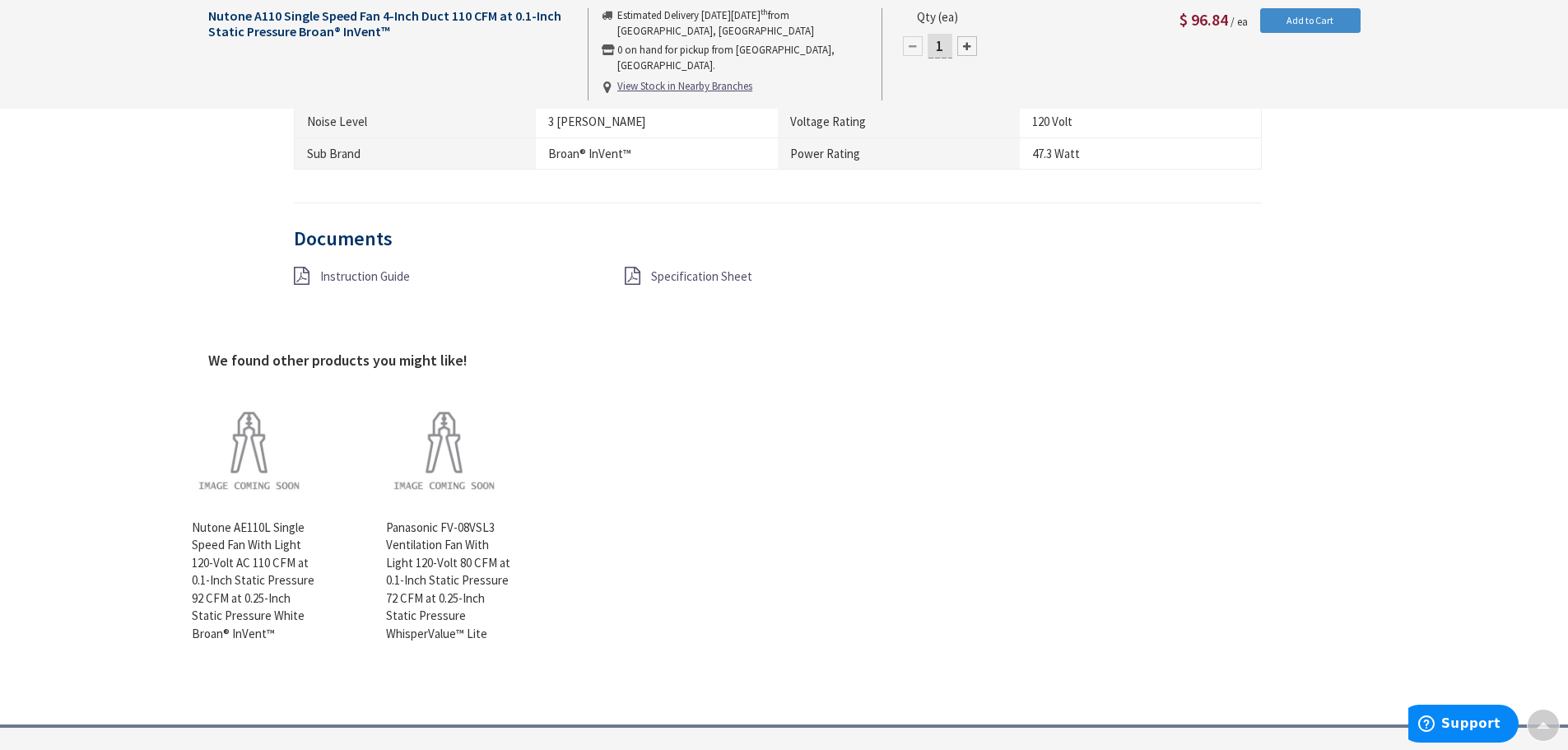
scroll to position [1484, 0]
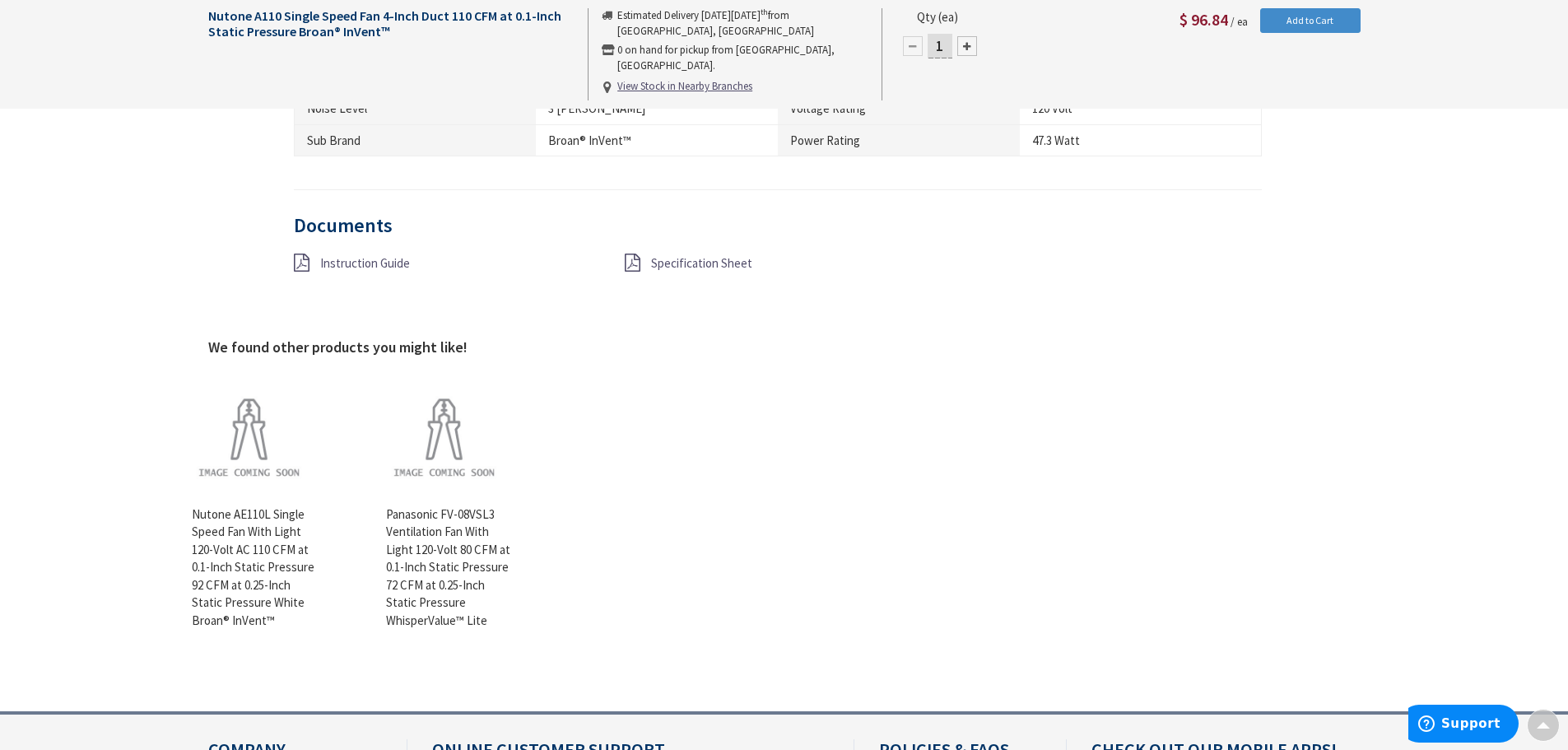
click at [692, 261] on span "Specification Sheet" at bounding box center [701, 263] width 101 height 16
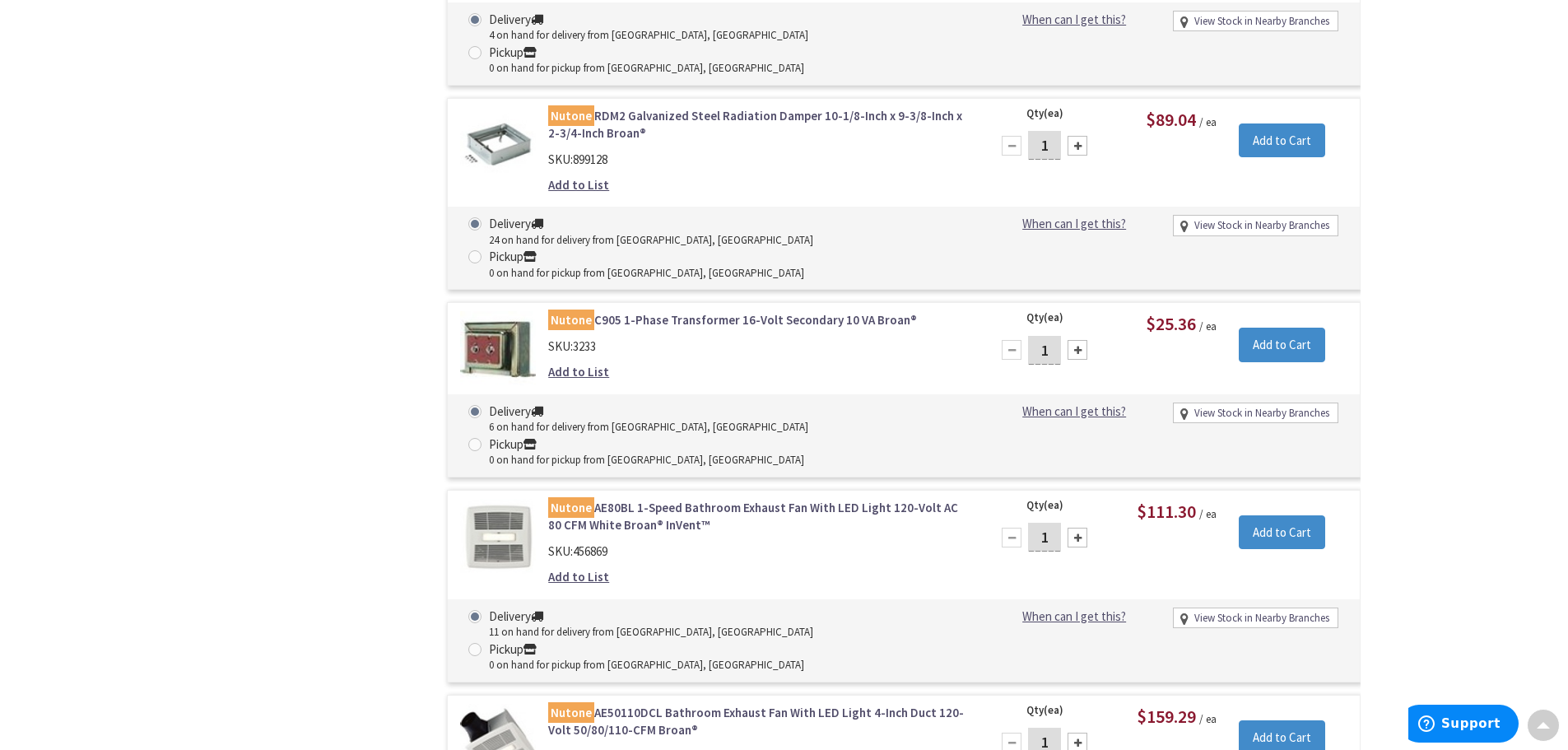
scroll to position [2945, 0]
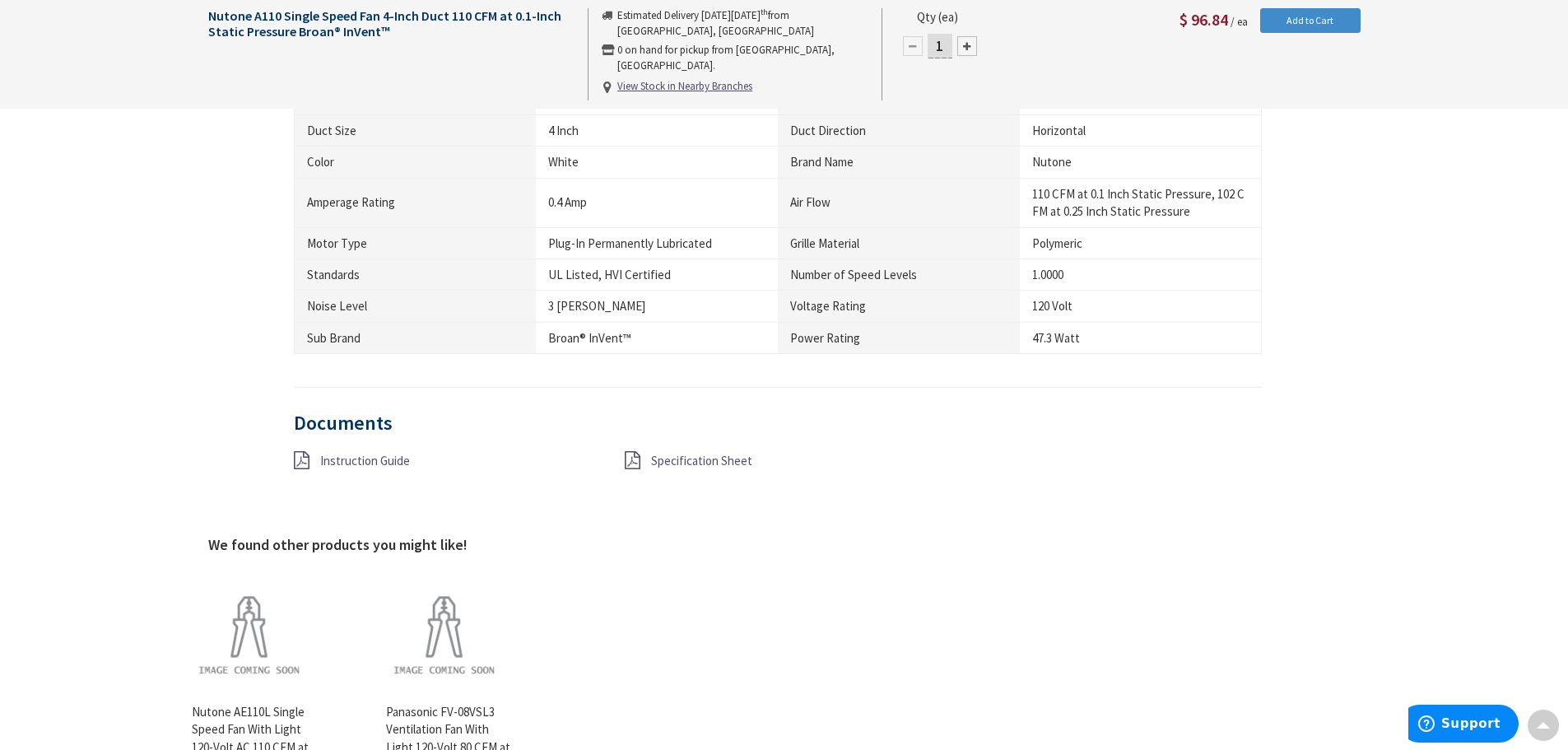
scroll to position [1320, 0]
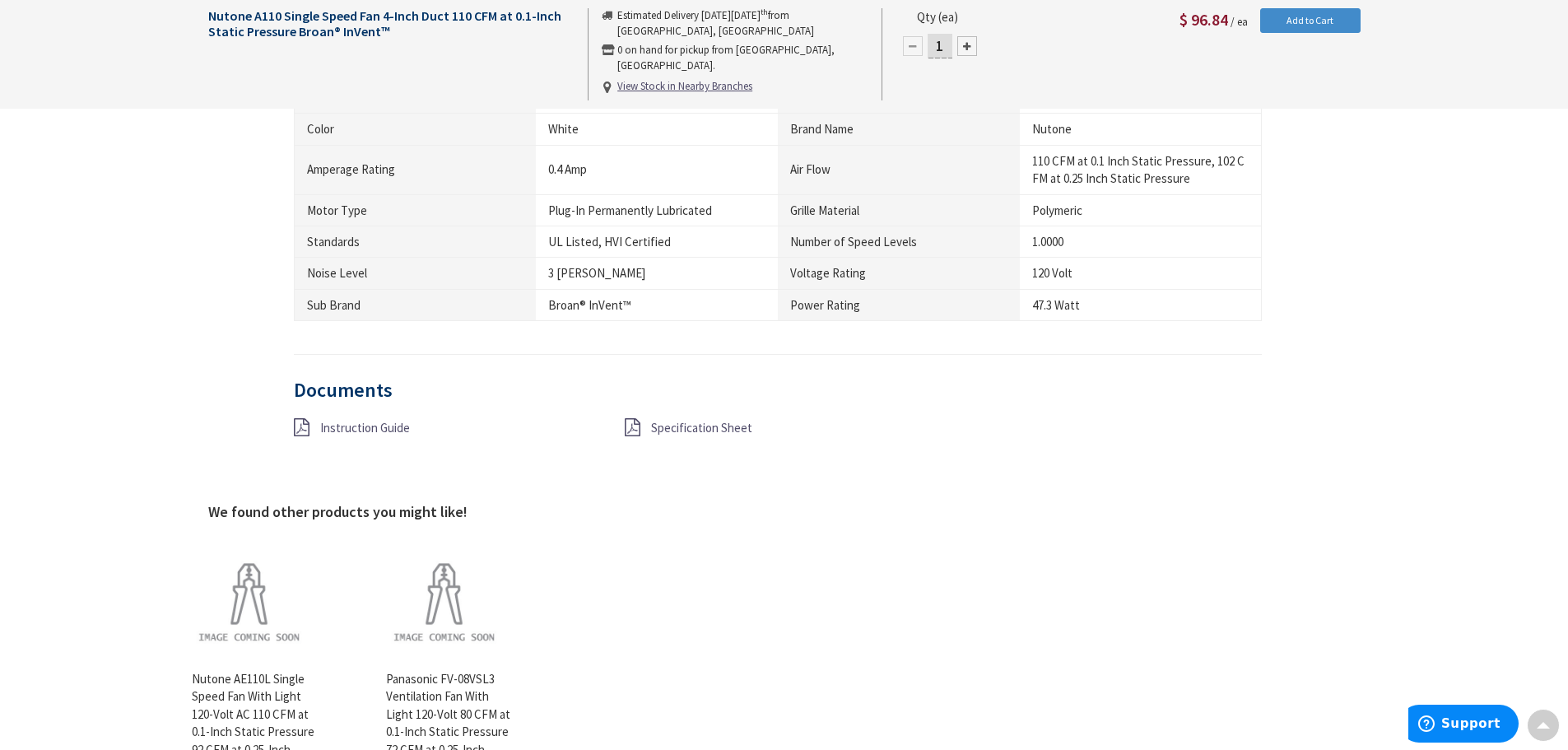
click at [704, 428] on span "Specification Sheet" at bounding box center [701, 428] width 101 height 16
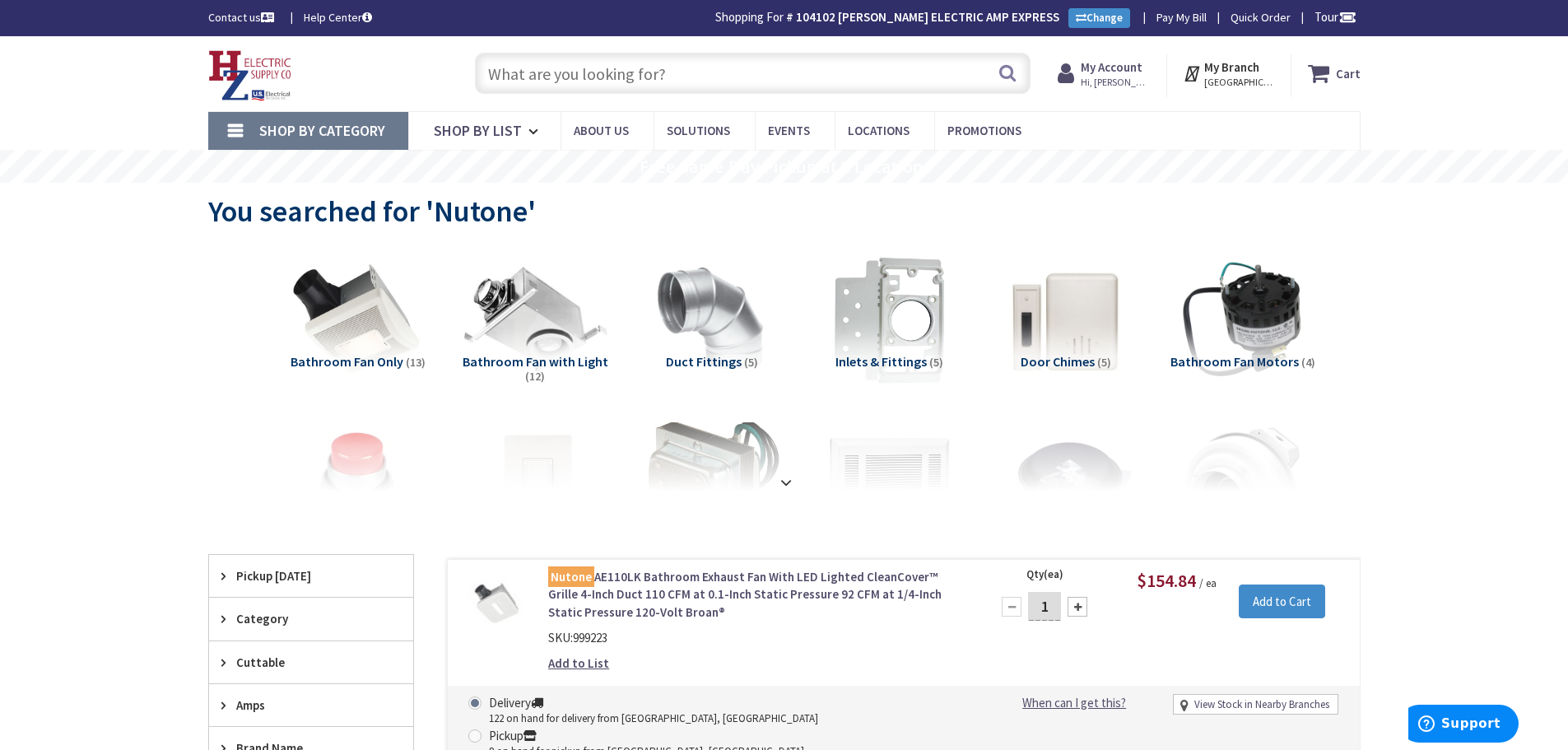
click at [535, 327] on img at bounding box center [535, 320] width 149 height 149
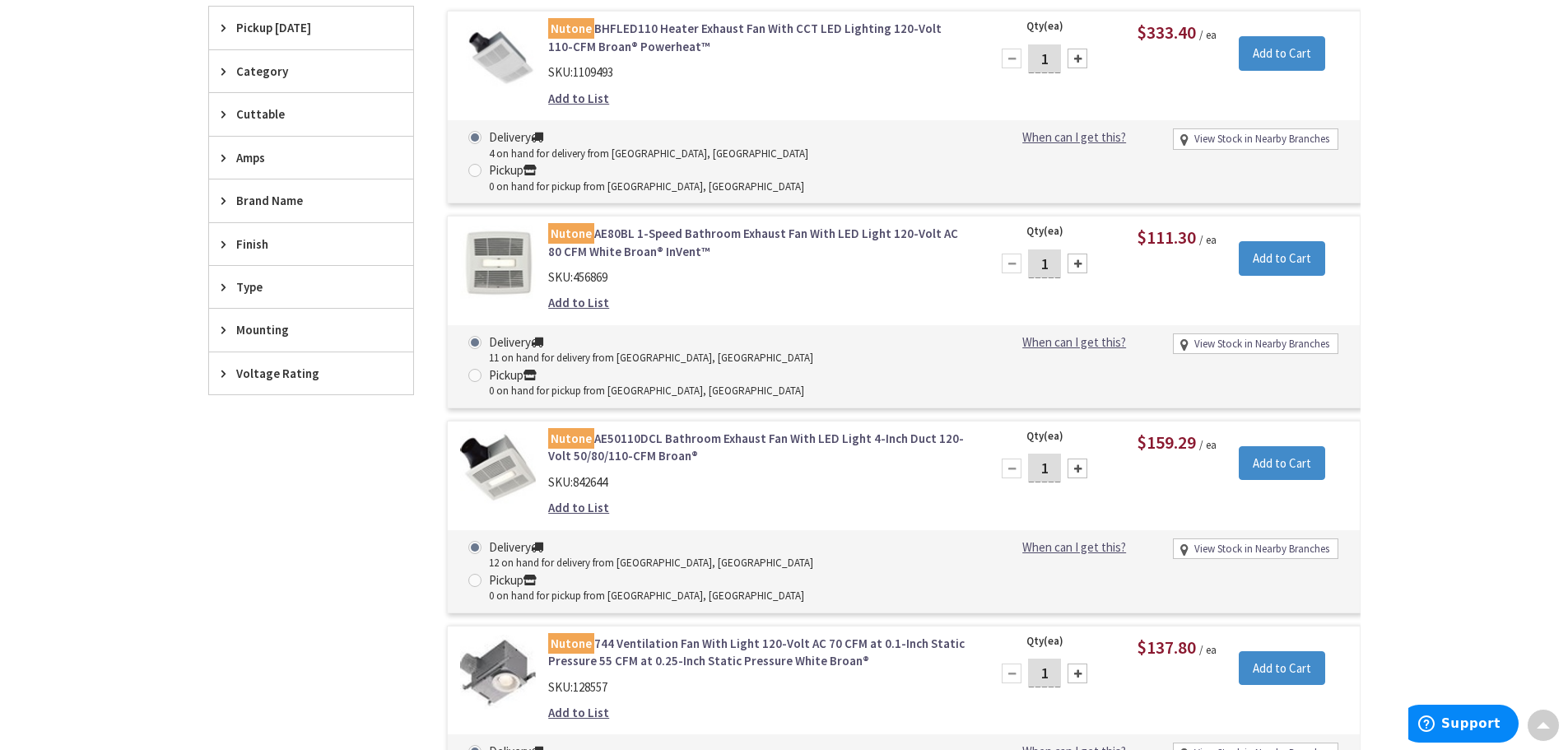
scroll to position [607, 0]
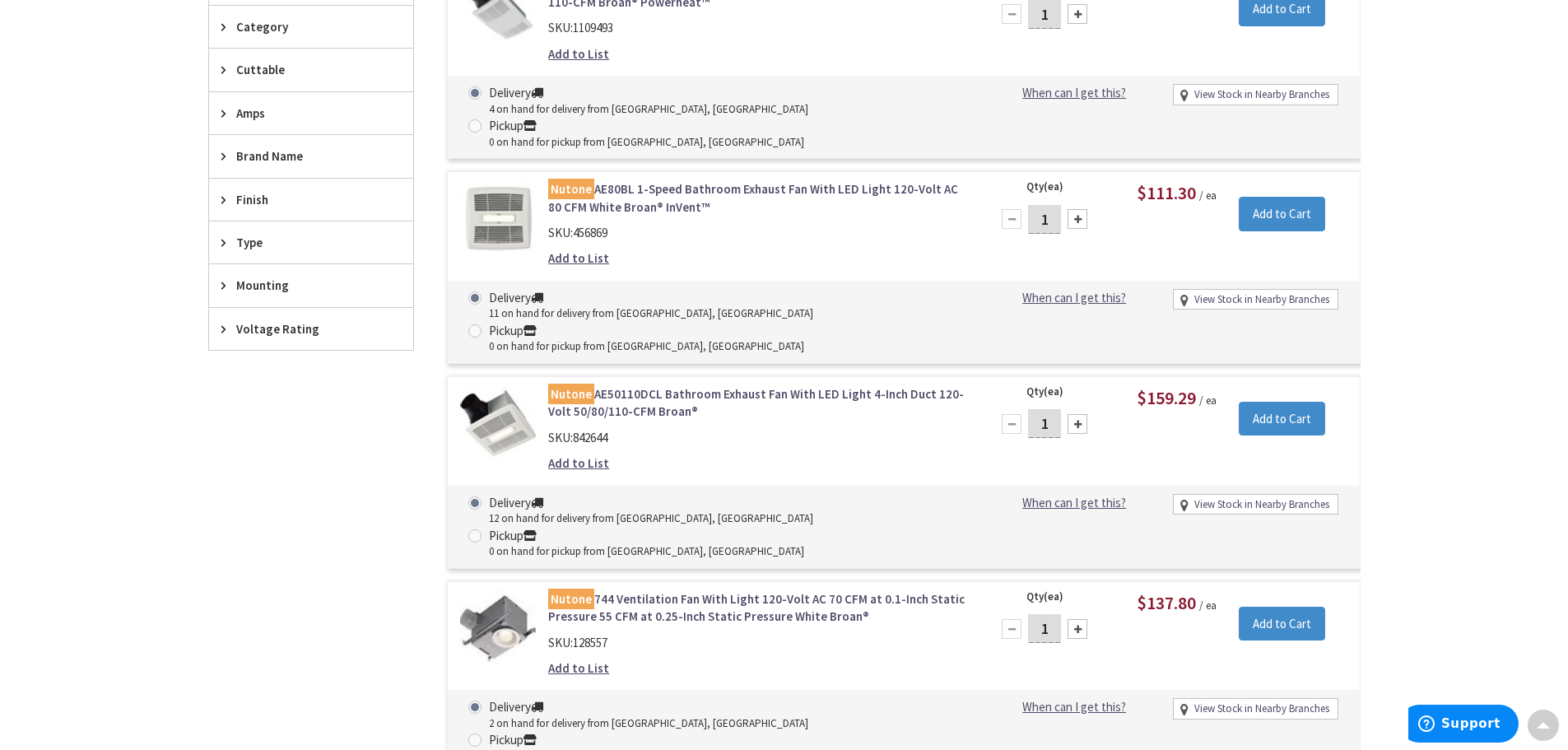
click at [641, 385] on link "Nutone AE50110DCL Bathroom Exhaust Fan With LED Light 4-Inch Duct 120-Volt 50/8…" at bounding box center [758, 403] width 419 height 35
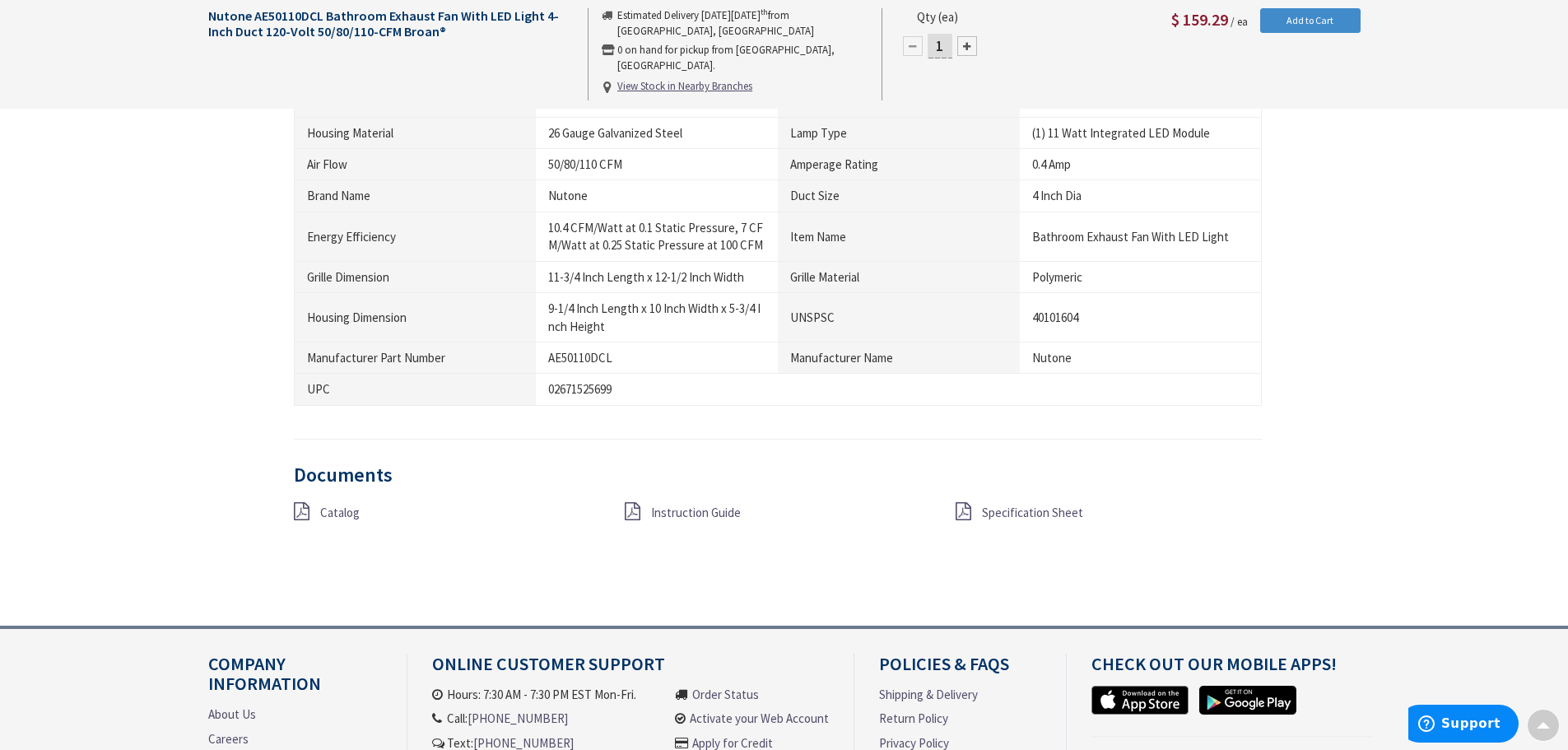
scroll to position [1235, 0]
click at [1044, 503] on link "Specification Sheet" at bounding box center [1032, 511] width 101 height 18
click at [691, 504] on span "Instruction Guide" at bounding box center [695, 511] width 89 height 16
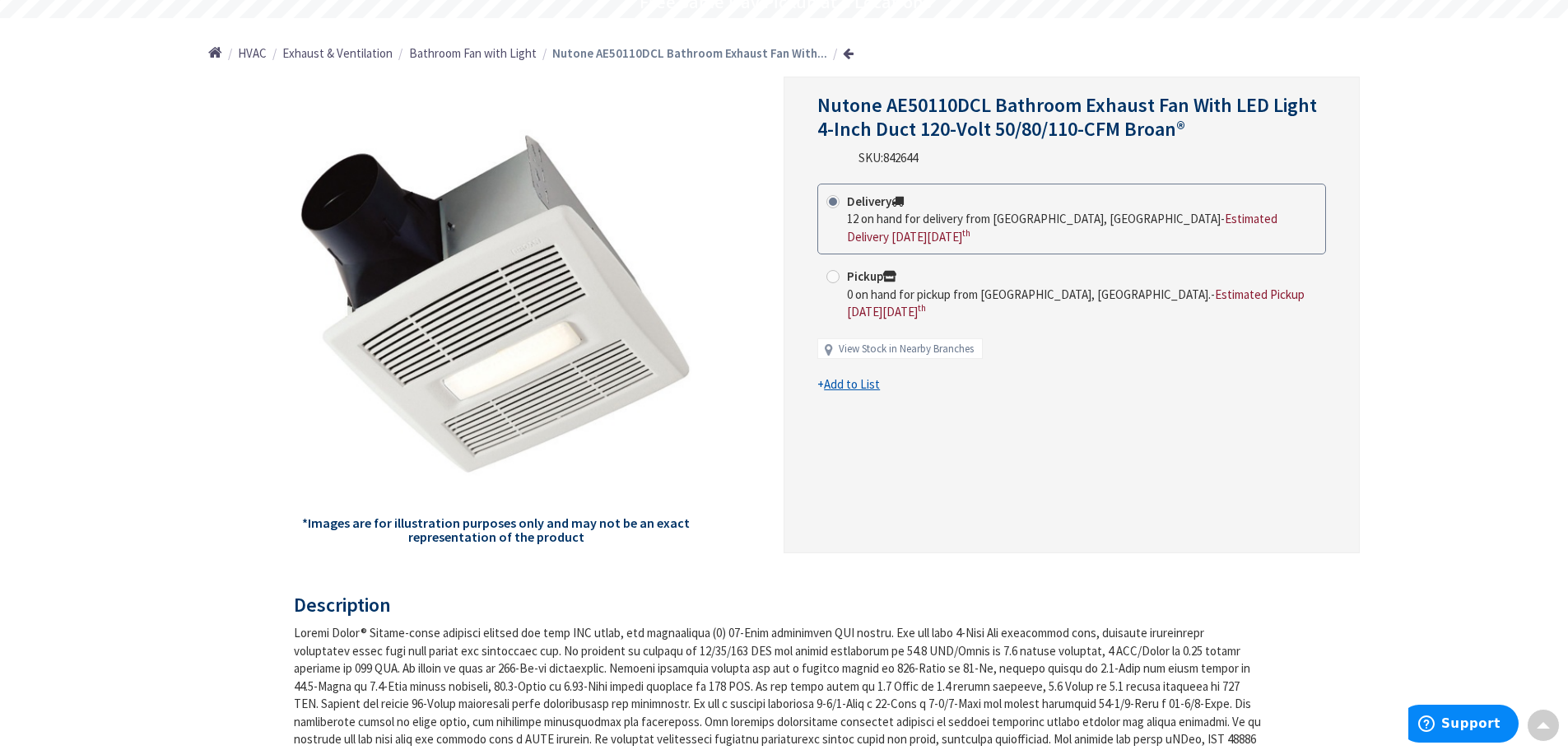
scroll to position [165, 0]
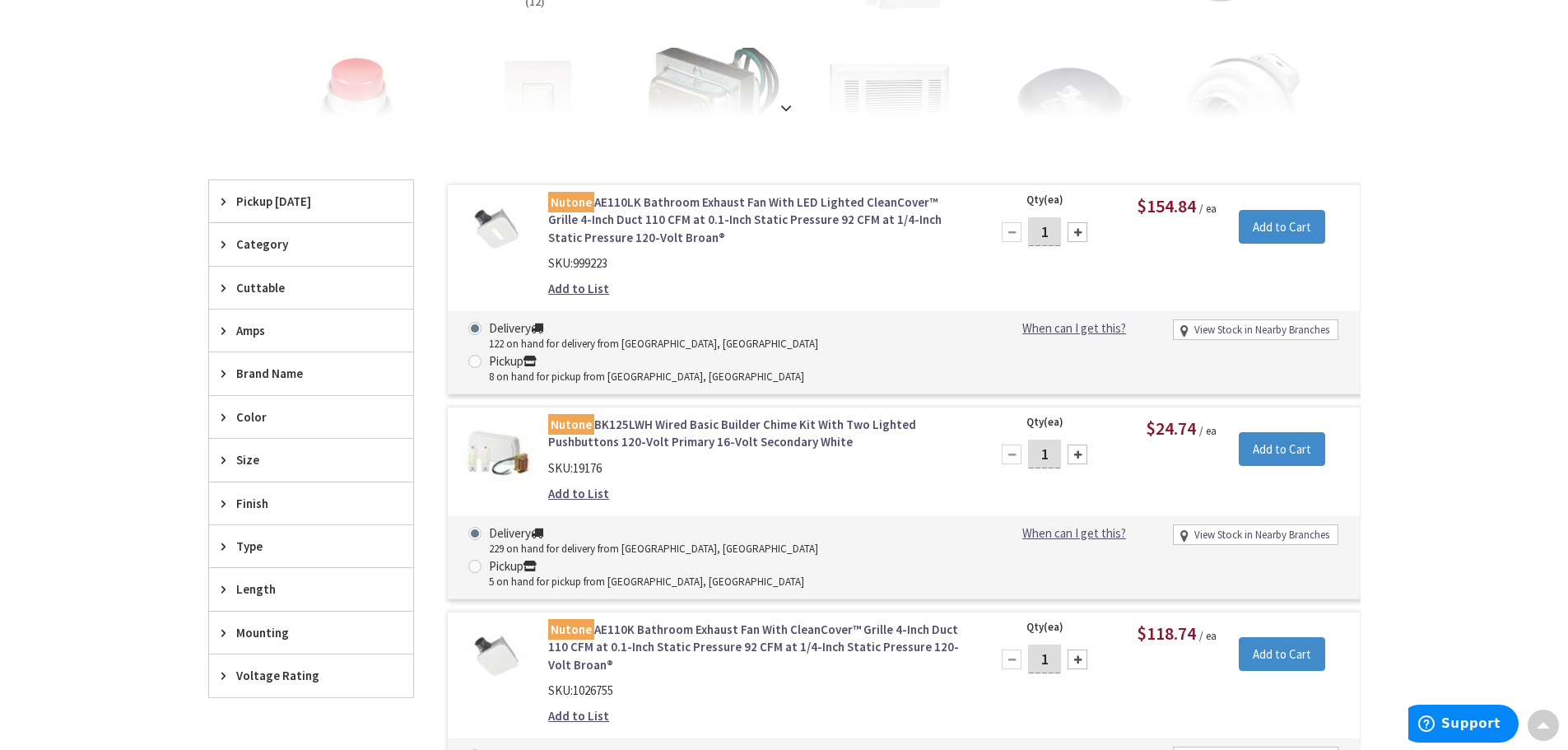
scroll to position [346, 0]
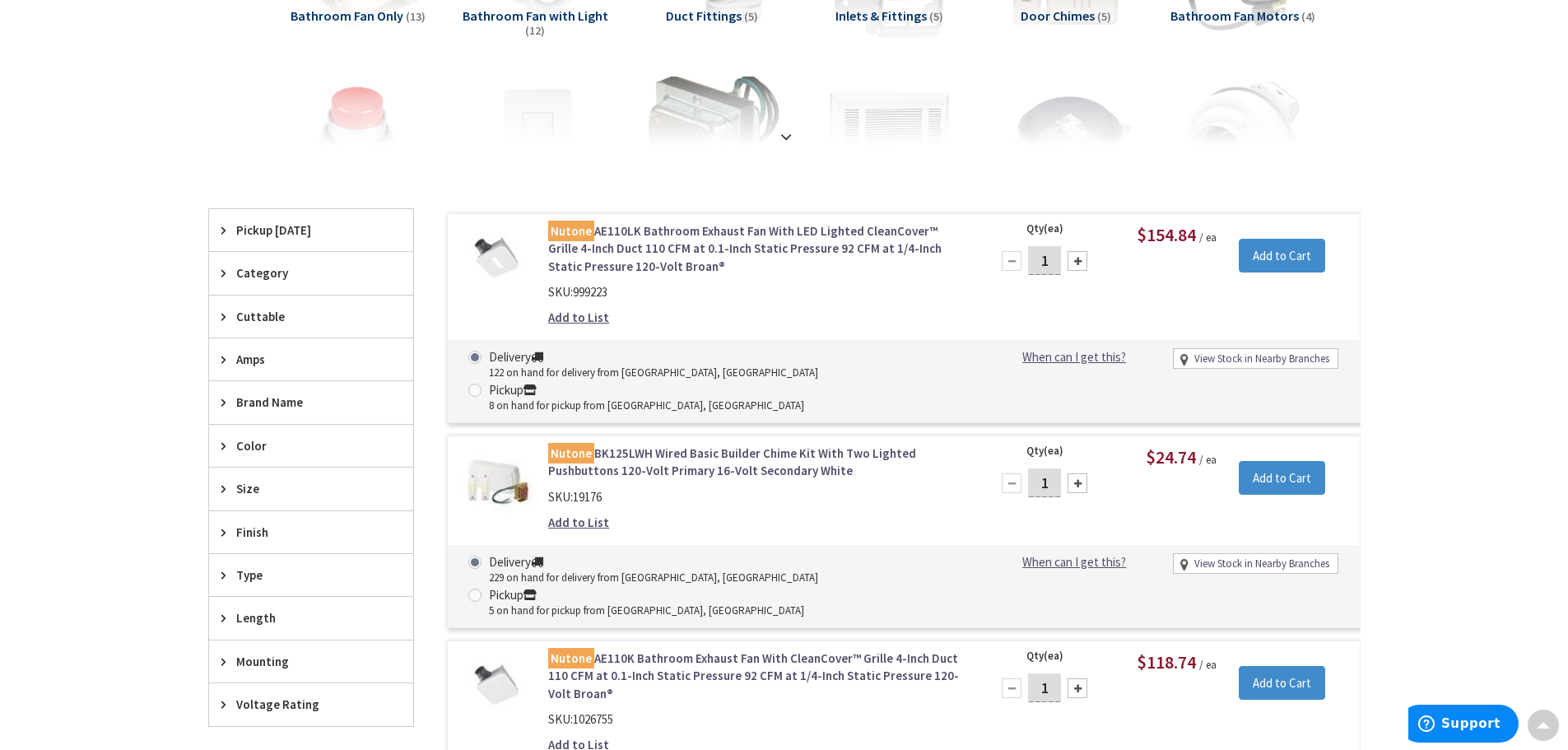
click at [716, 239] on link "Nutone AE110LK Bathroom Exhaust Fan With LED Lighted CleanCover™ Grille 4-Inch …" at bounding box center [758, 248] width 419 height 53
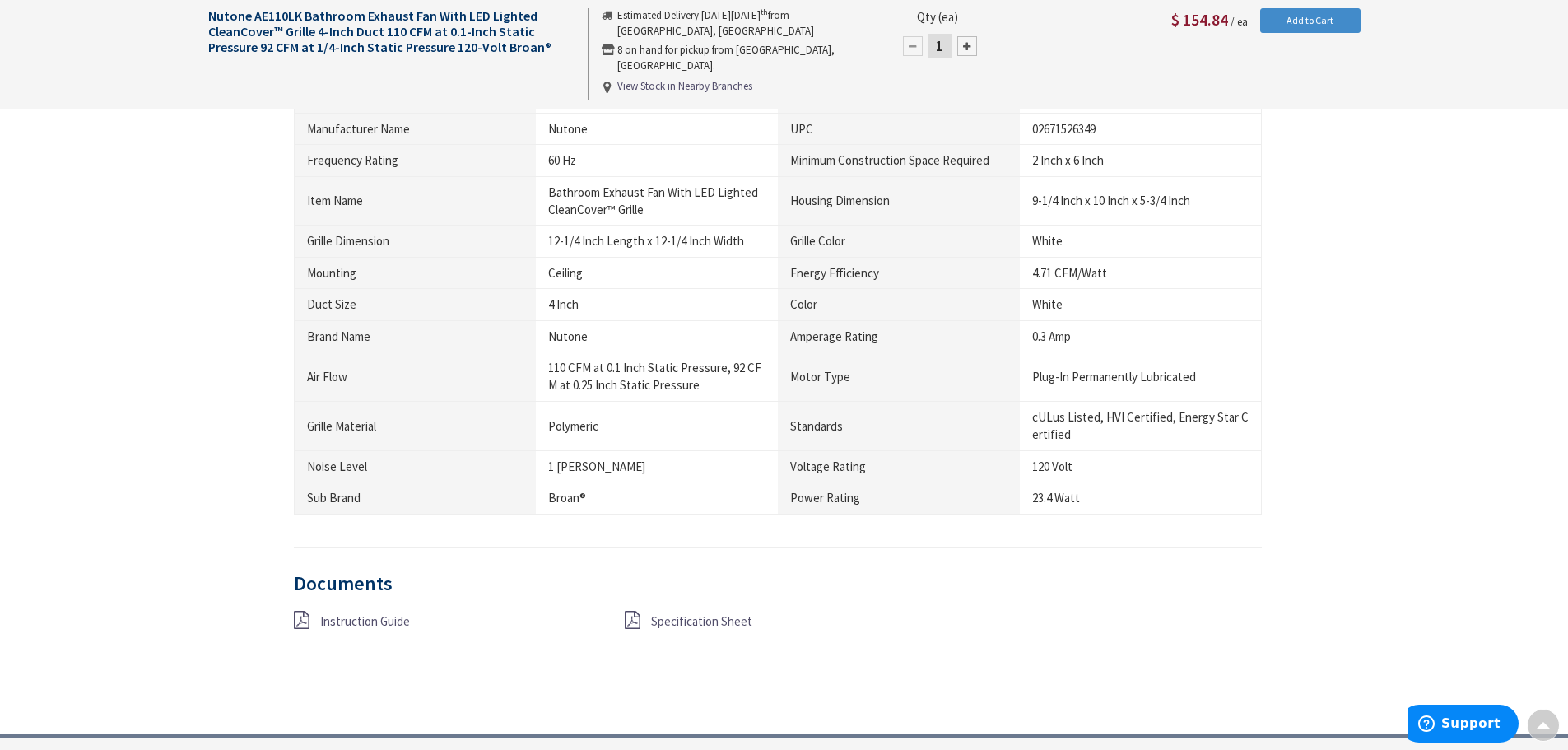
scroll to position [1402, 0]
click at [396, 623] on span "Instruction Guide" at bounding box center [365, 619] width 89 height 16
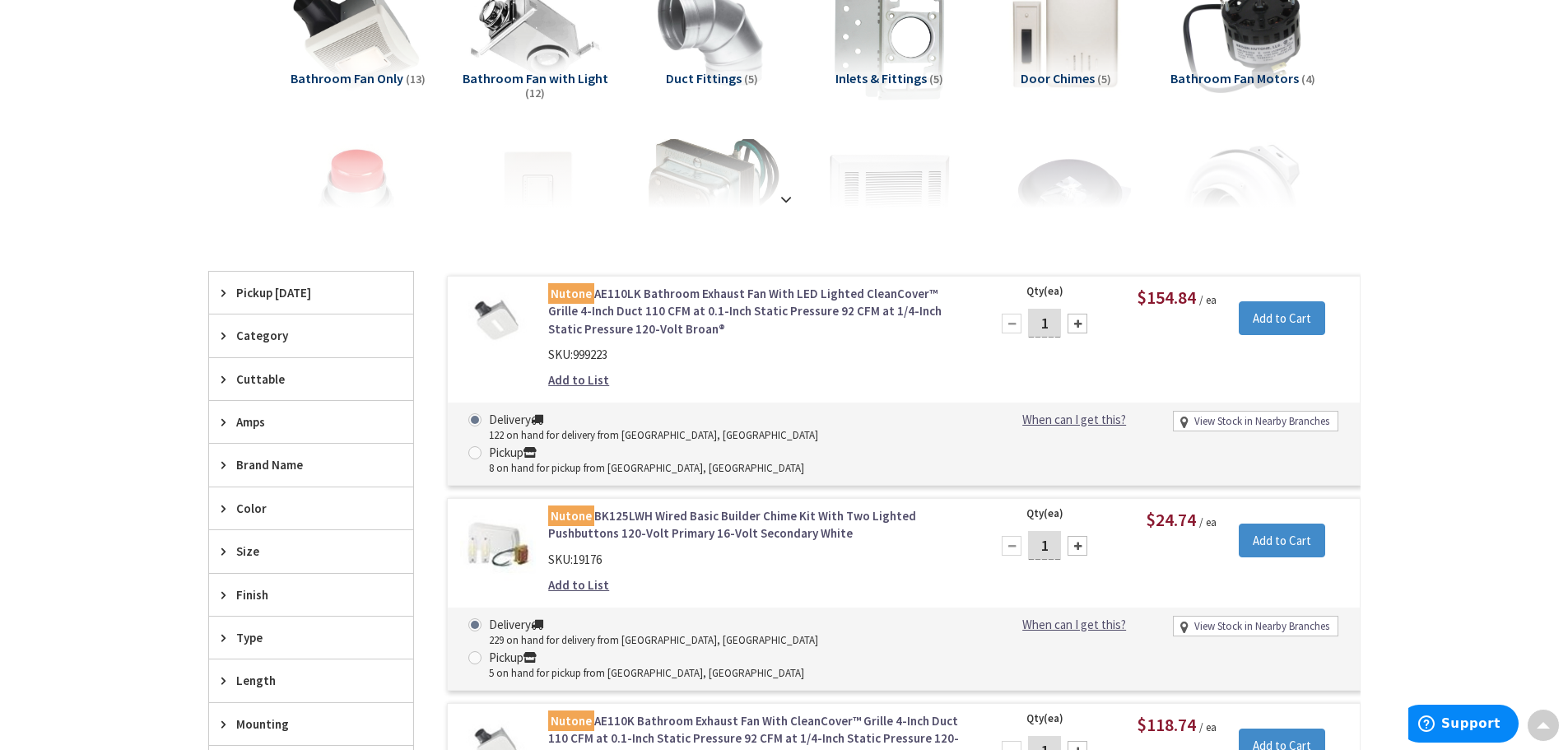
scroll to position [414, 0]
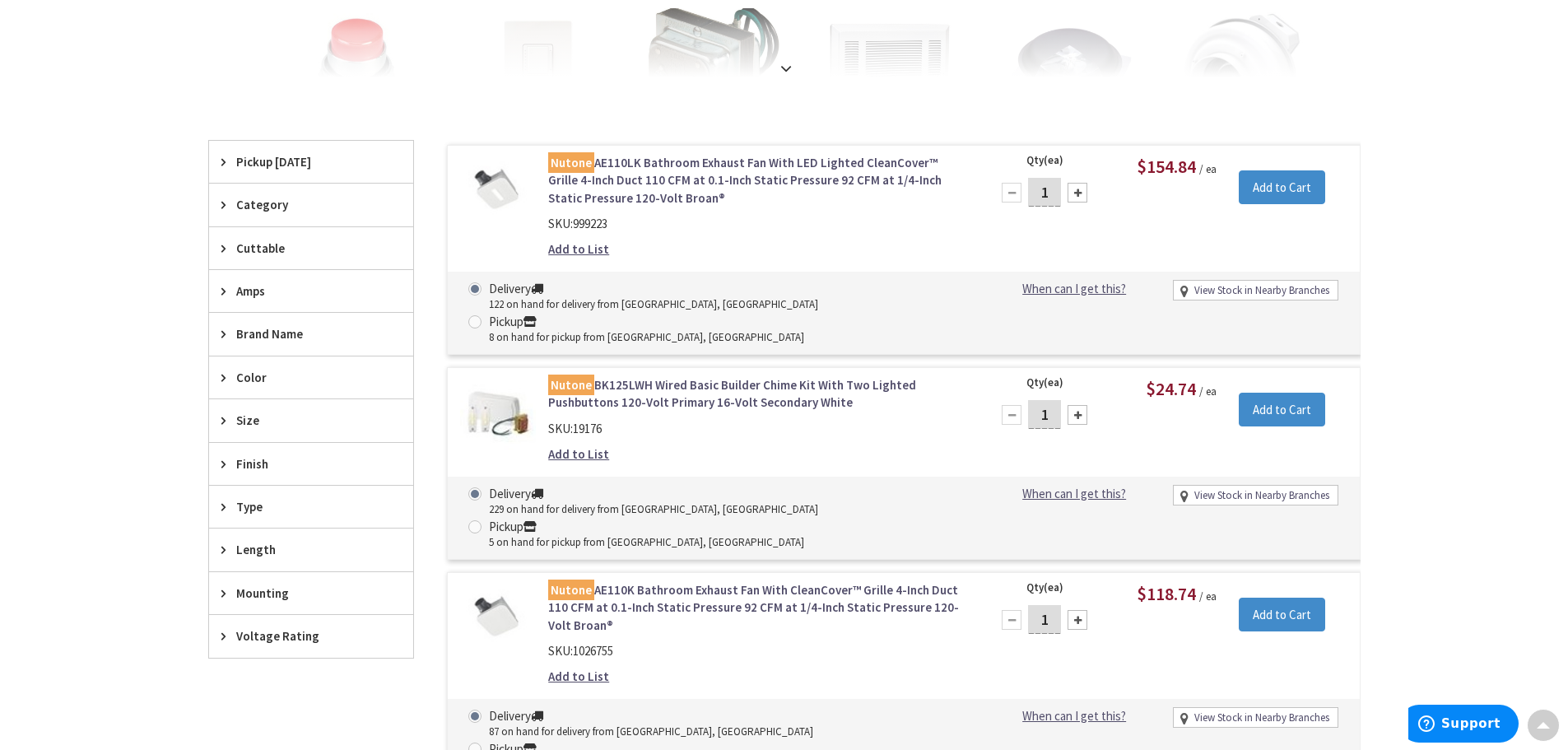
click at [674, 166] on link "Nutone AE110LK Bathroom Exhaust Fan With LED Lighted CleanCover™ Grille 4-Inch …" at bounding box center [758, 181] width 419 height 53
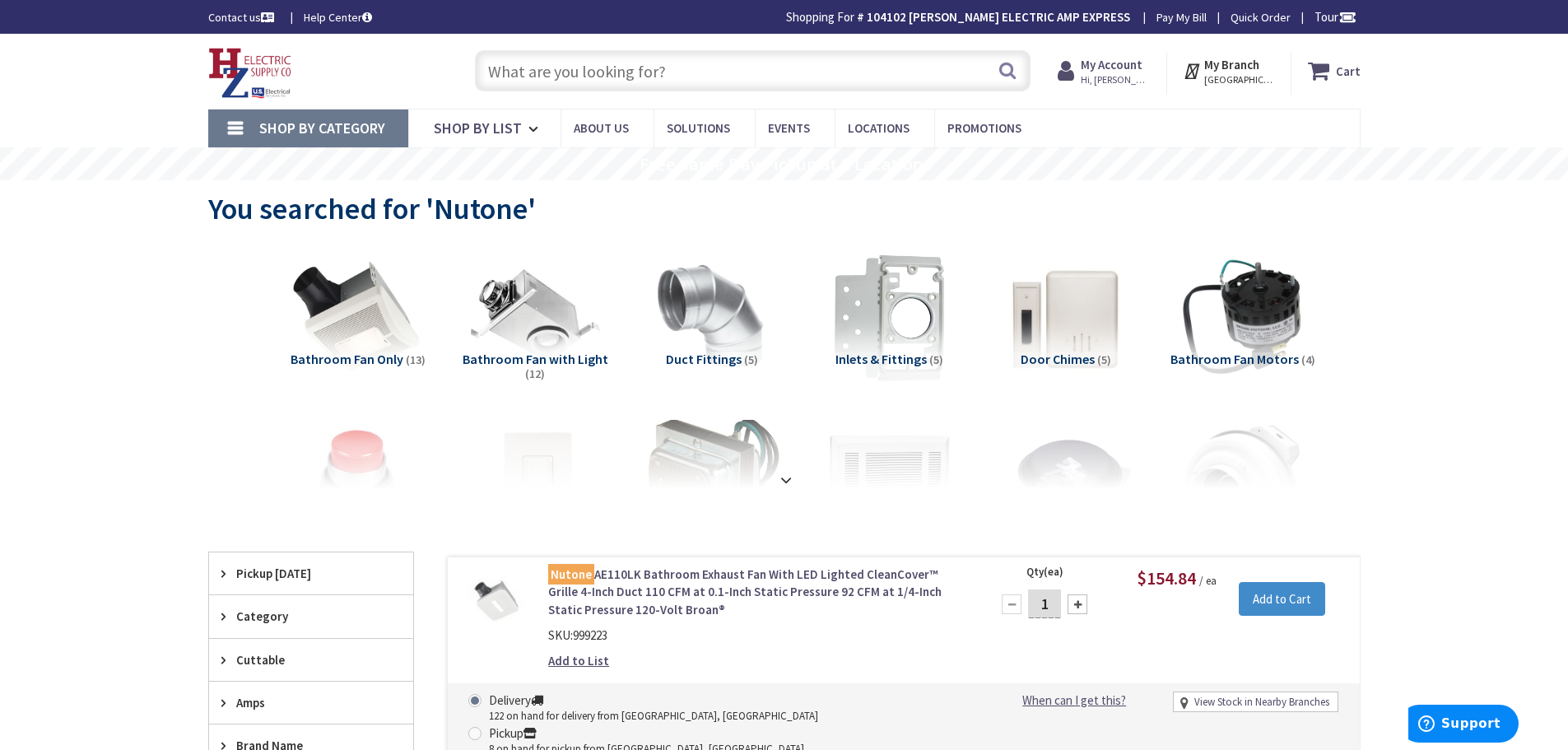
click at [723, 72] on input "text" at bounding box center [753, 70] width 556 height 41
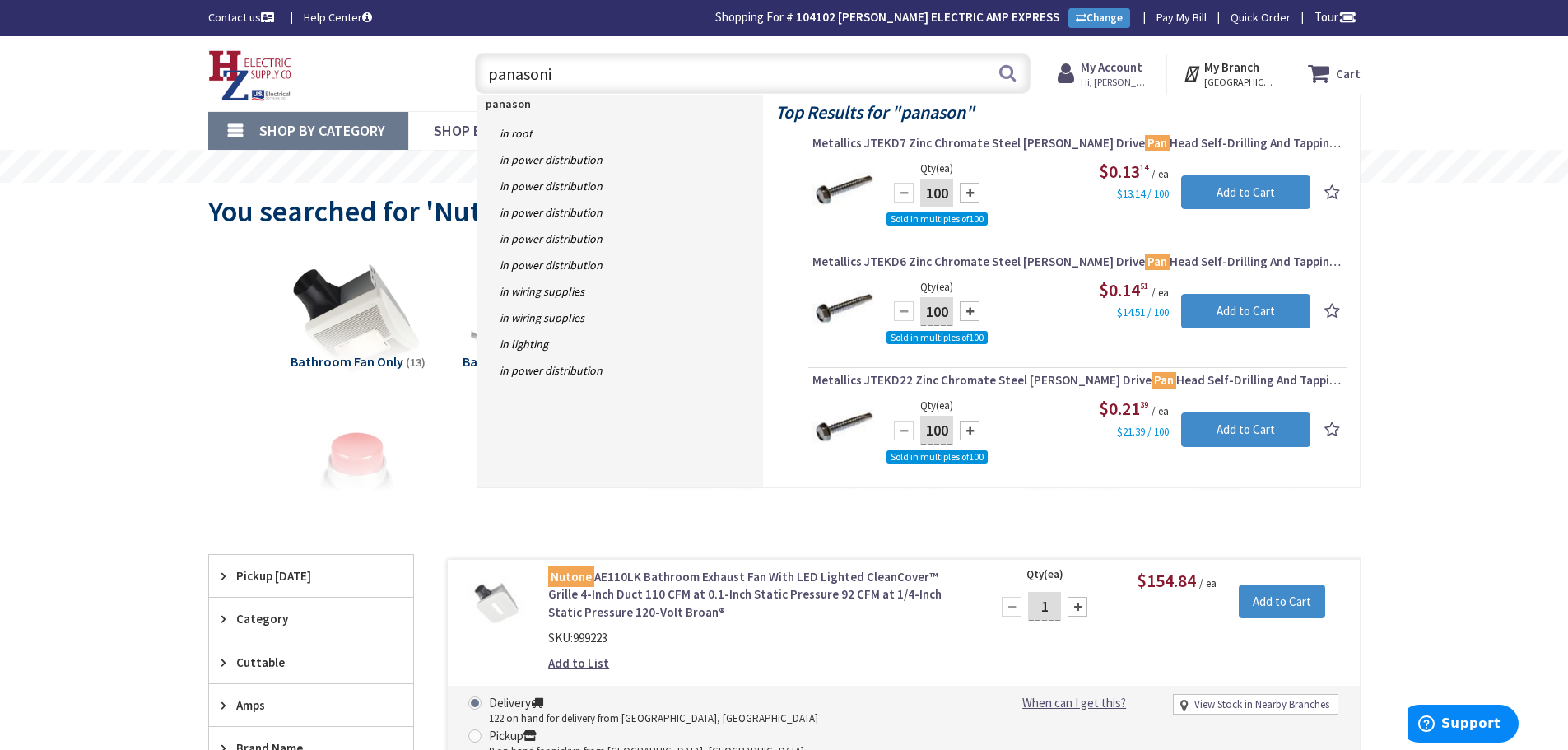
type input "panasonic"
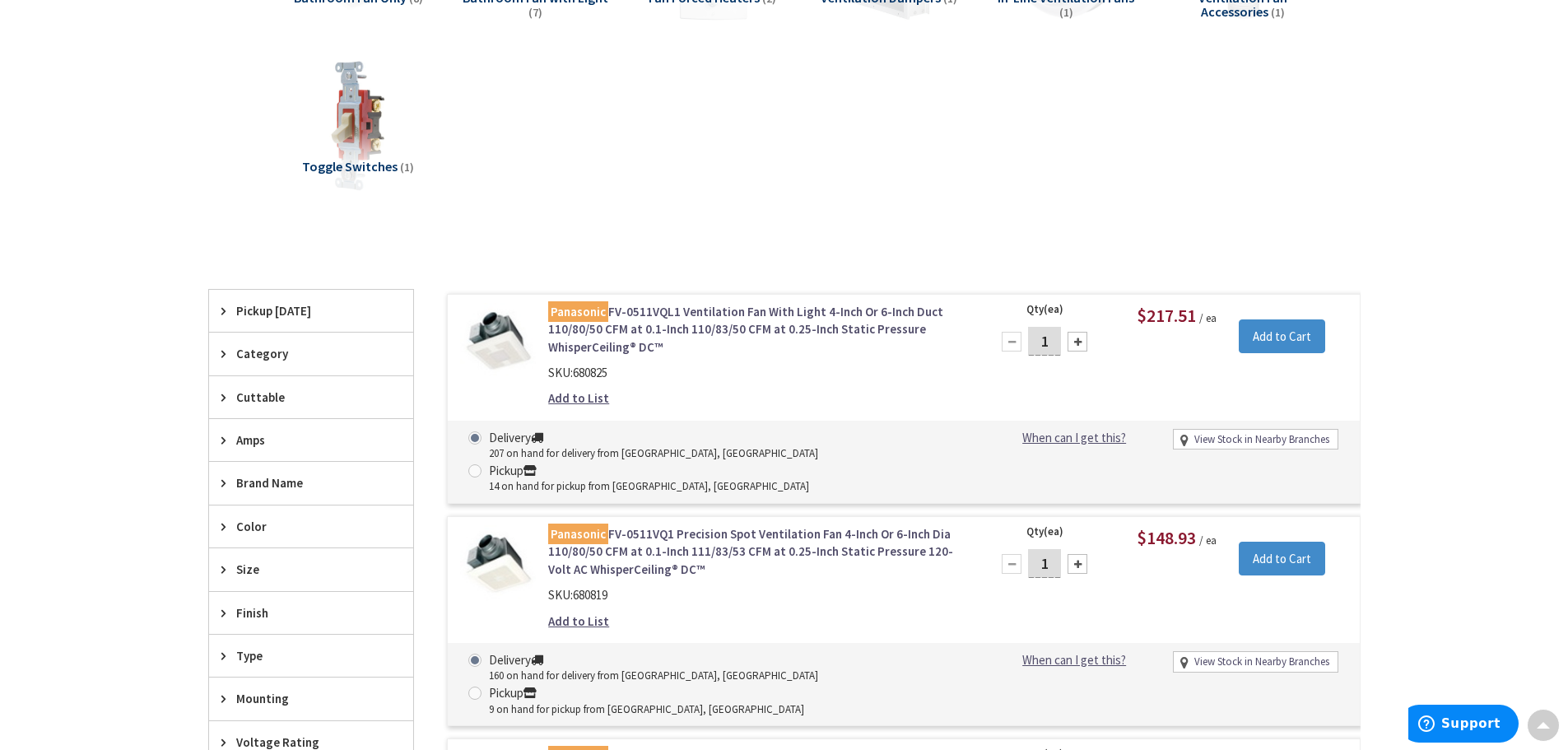
scroll to position [168, 0]
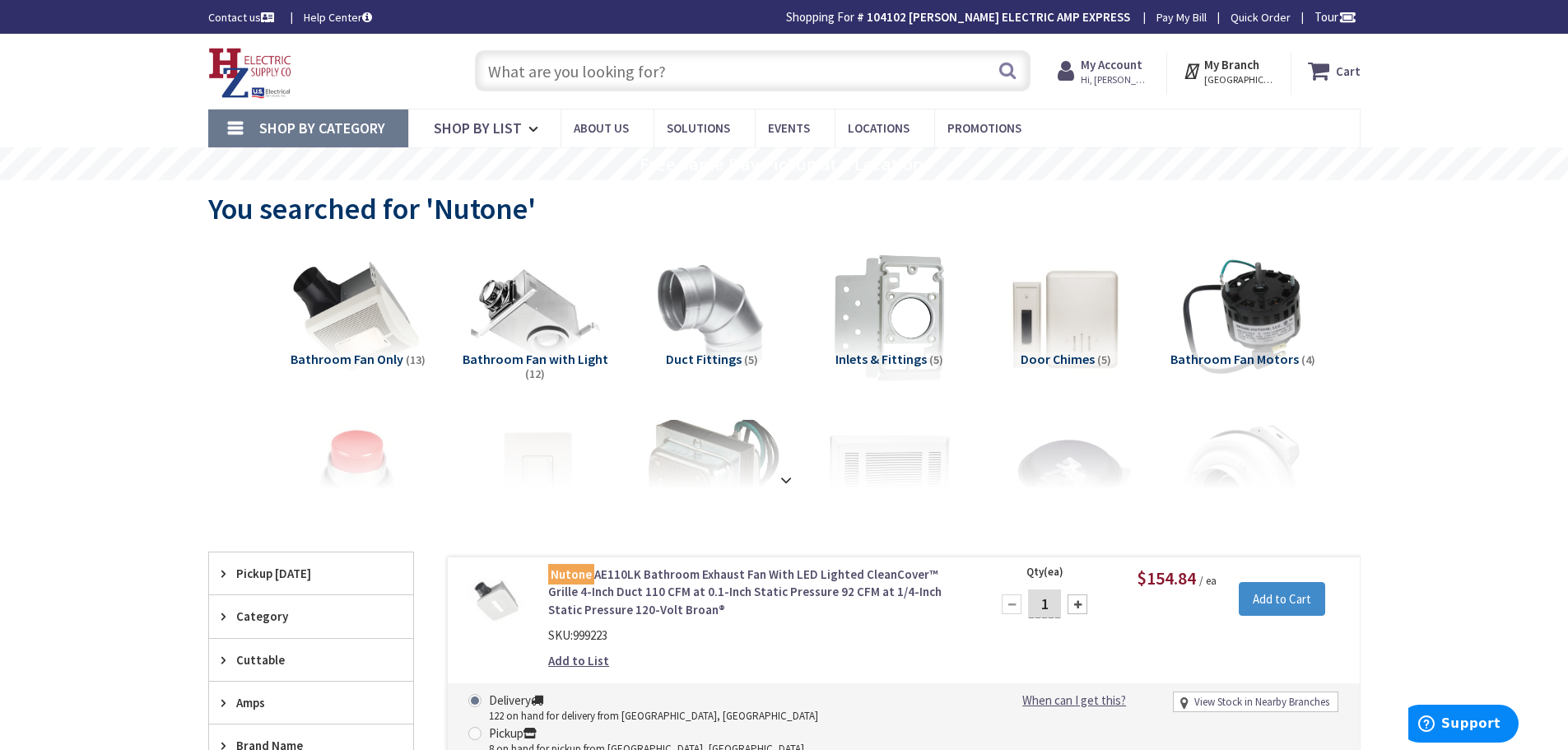
click at [624, 87] on input "text" at bounding box center [753, 70] width 556 height 41
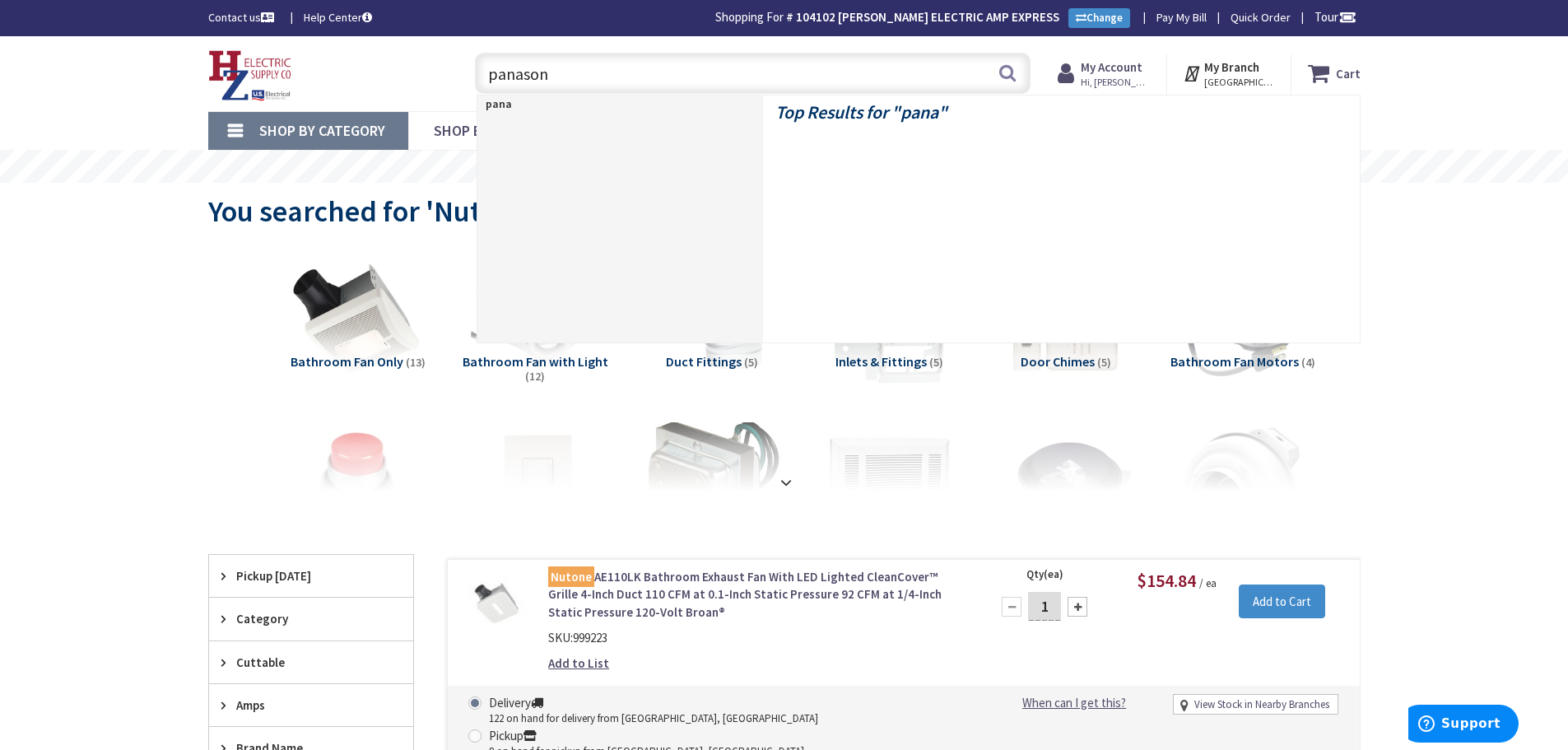
type input "panasoni"
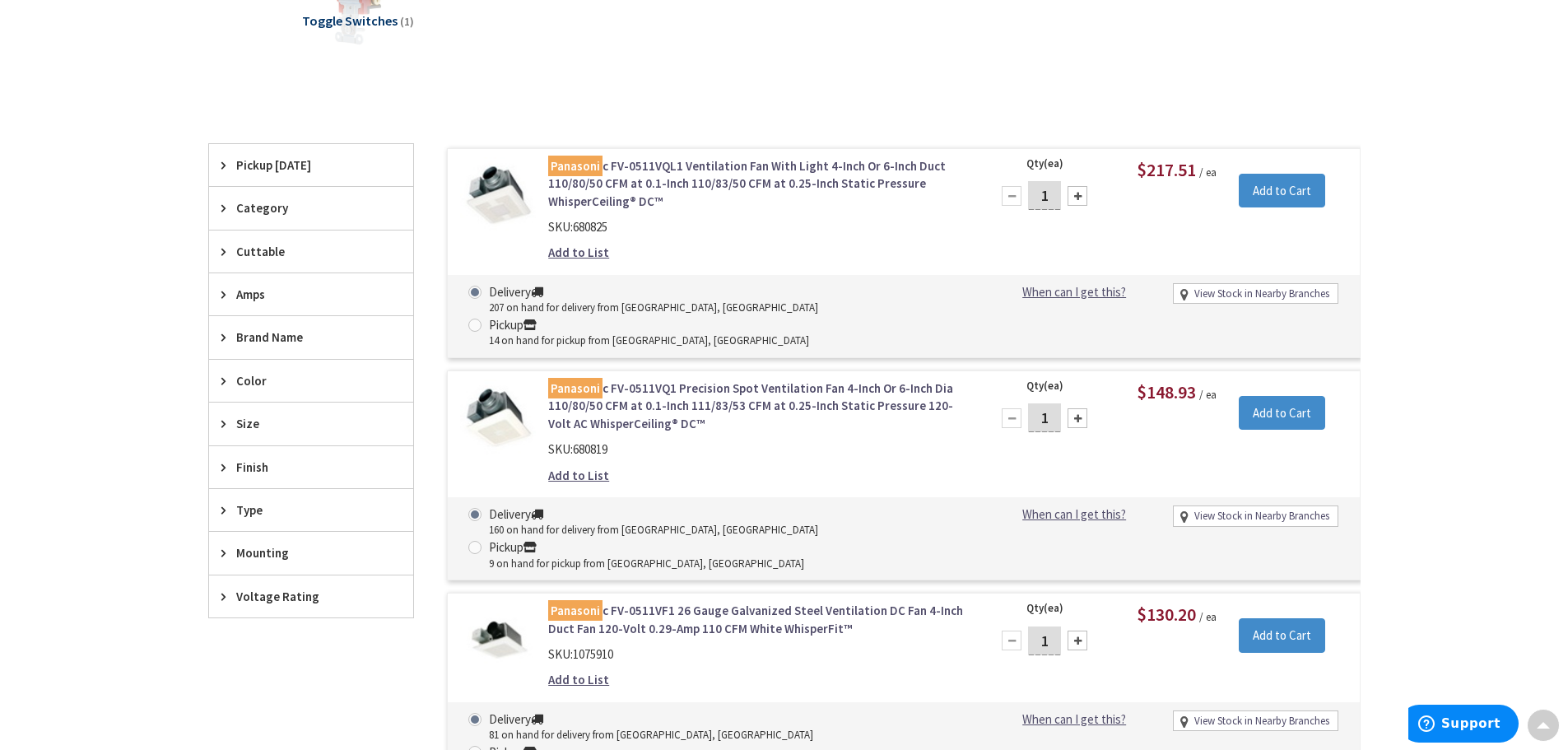
scroll to position [496, 0]
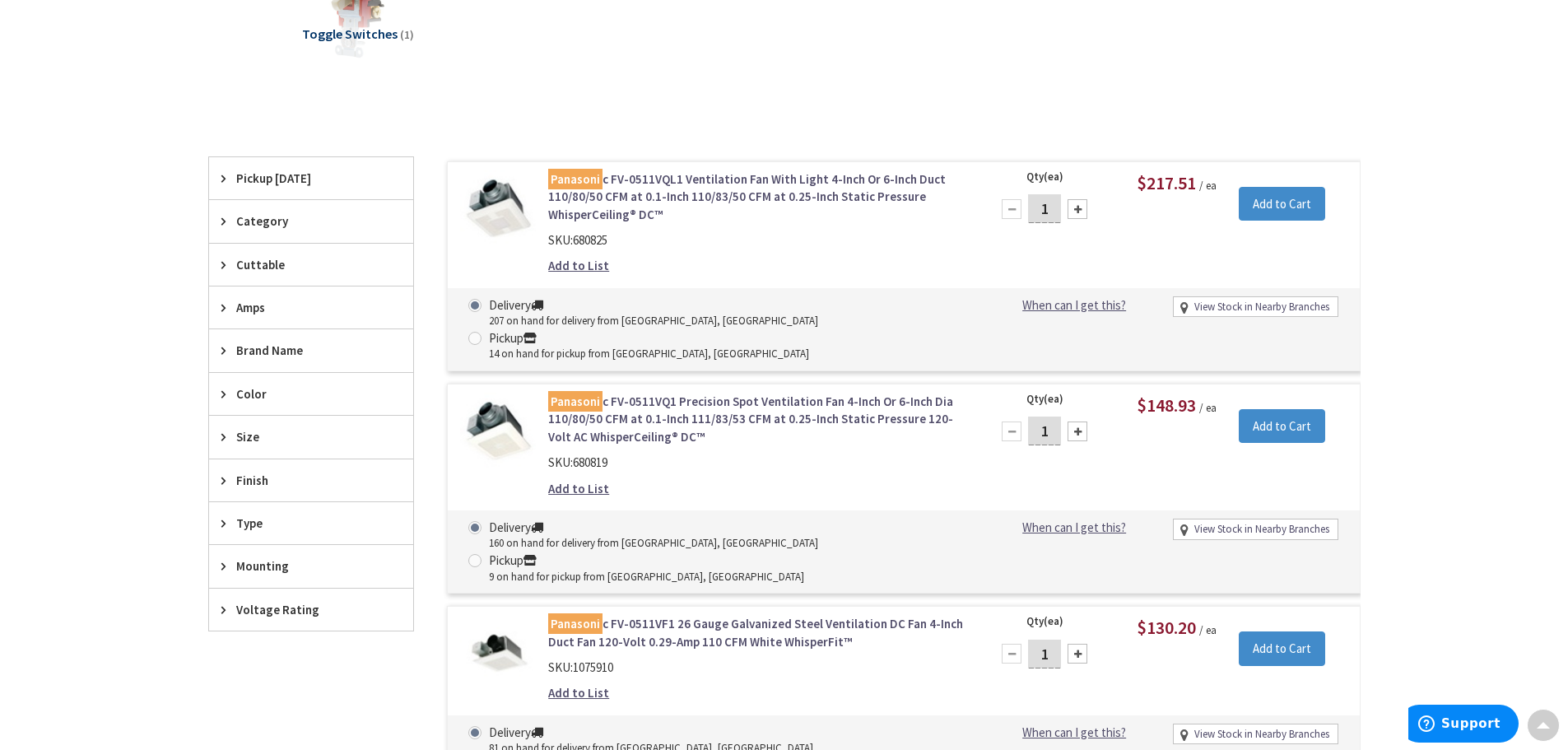
click at [681, 196] on link "Panasoni c FV-0511VQL1 Ventilation Fan With Light 4-Inch Or 6-Inch Duct 110/80/…" at bounding box center [758, 196] width 419 height 53
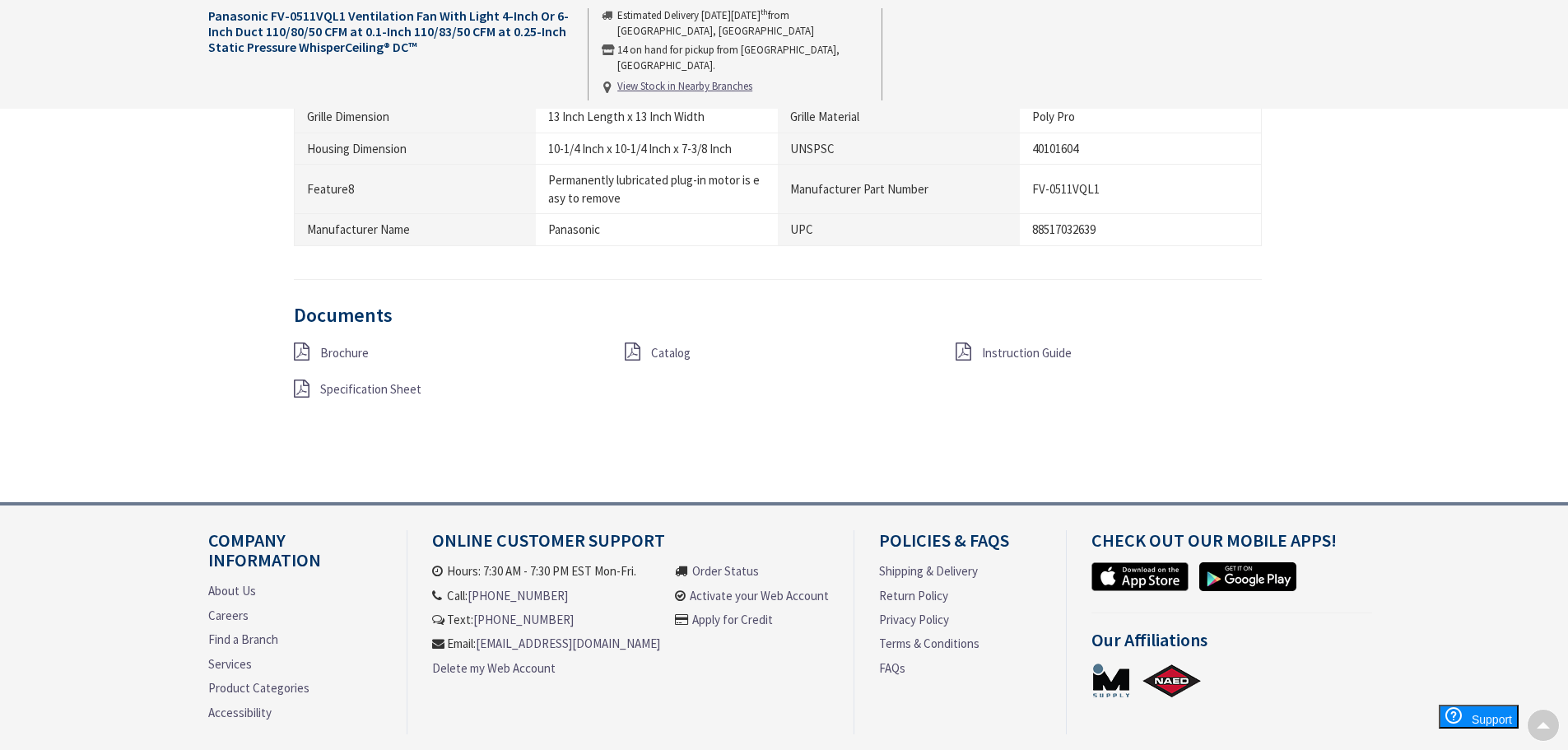
scroll to position [1646, 0]
click at [1022, 353] on span "Instruction Guide" at bounding box center [1027, 352] width 89 height 16
